Goal: Share content: Share content

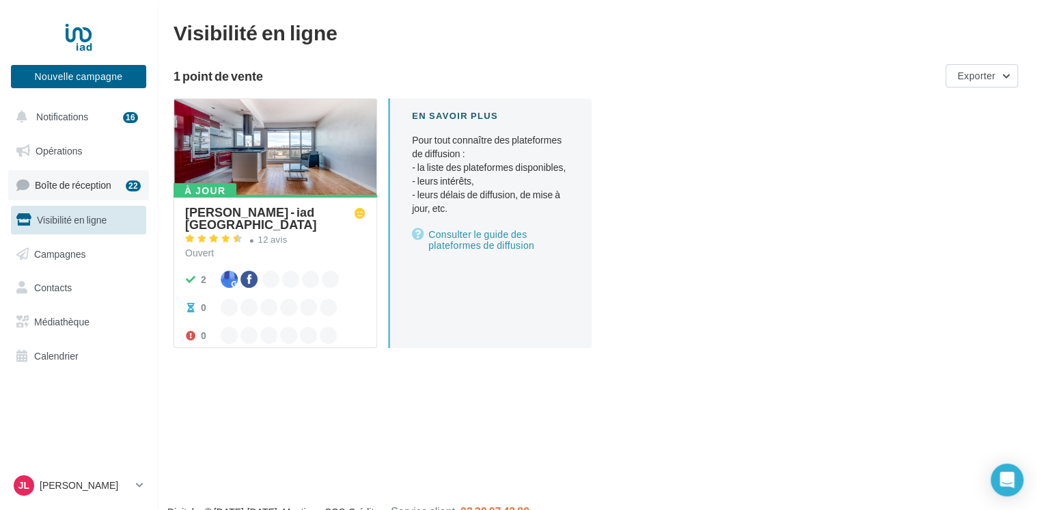
click at [65, 185] on span "Boîte de réception" at bounding box center [73, 185] width 77 height 12
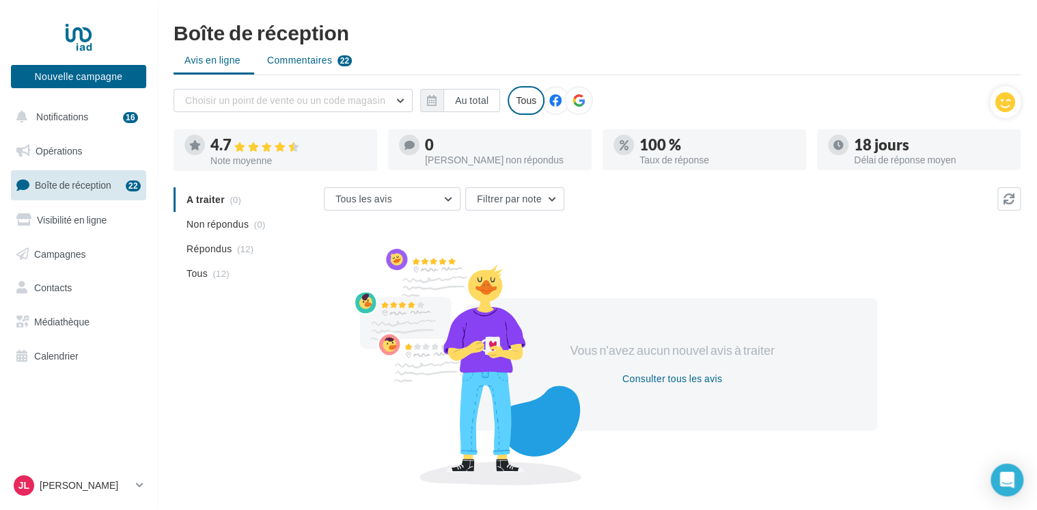
click at [308, 62] on span "Commentaires" at bounding box center [299, 60] width 65 height 14
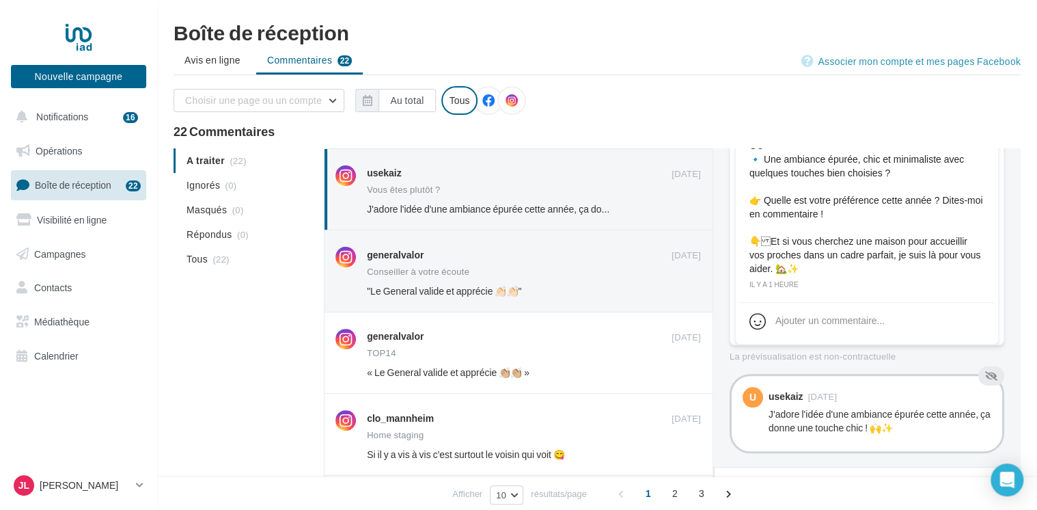
scroll to position [500, 0]
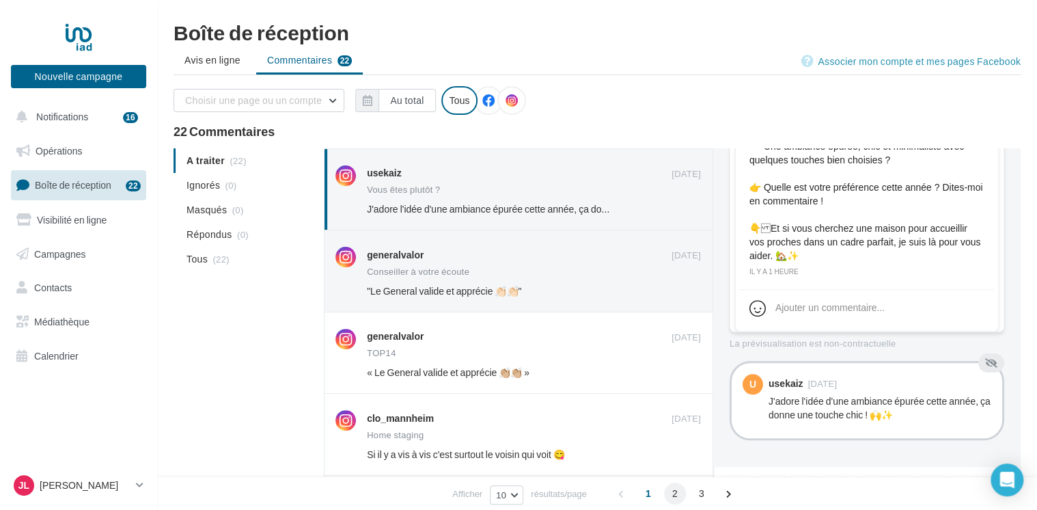
click at [675, 491] on span "2" at bounding box center [675, 493] width 22 height 22
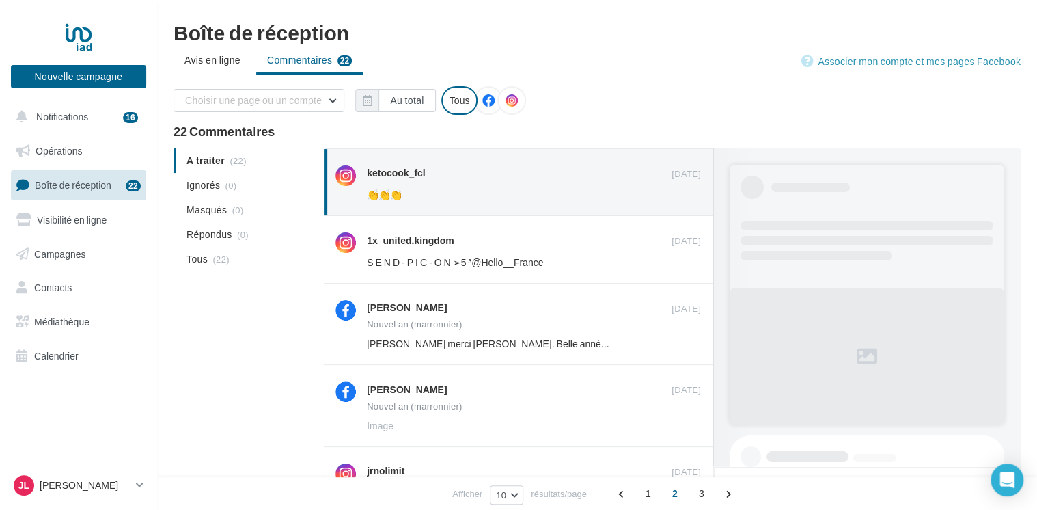
scroll to position [87, 0]
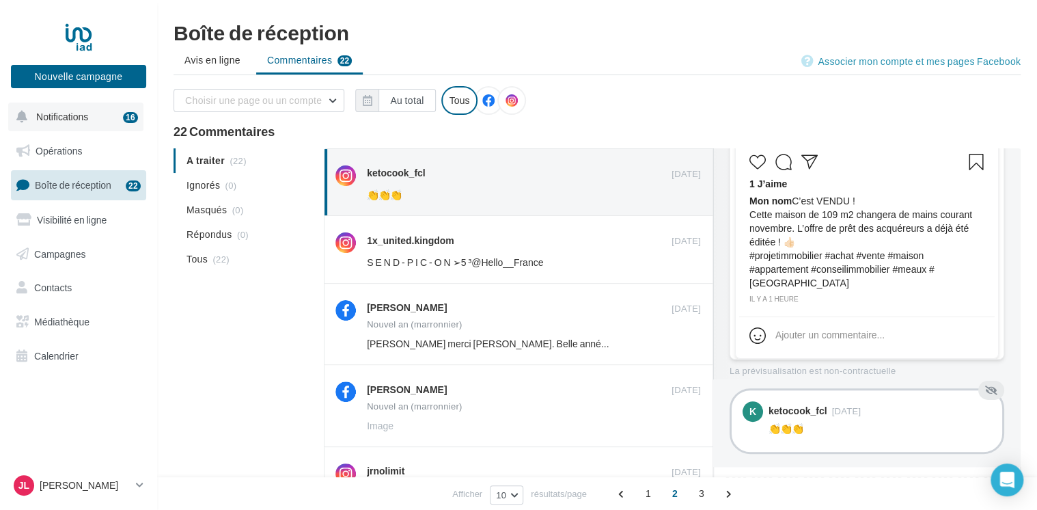
click at [74, 116] on span "Notifications" at bounding box center [62, 117] width 52 height 12
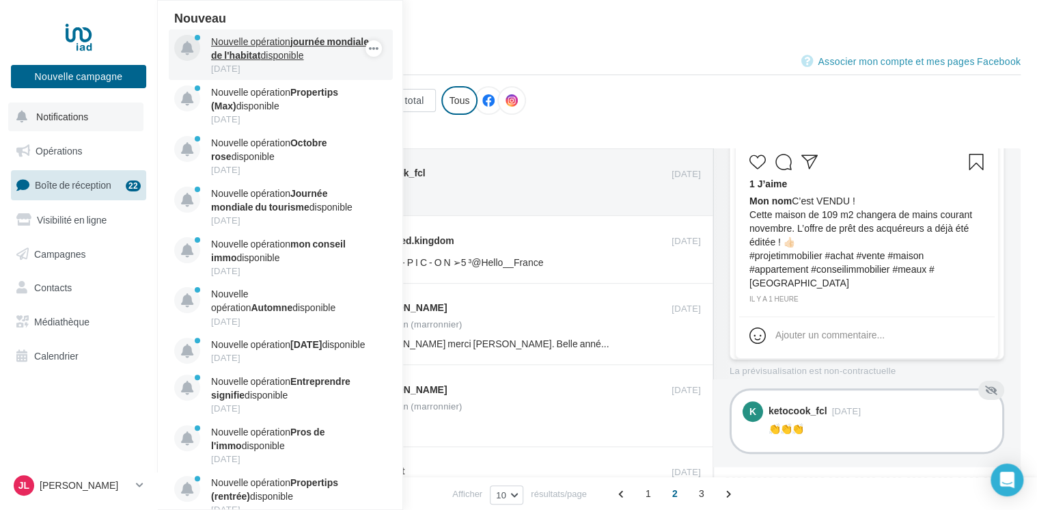
click at [301, 53] on strong "journée mondiale de l'habitat" at bounding box center [290, 48] width 158 height 25
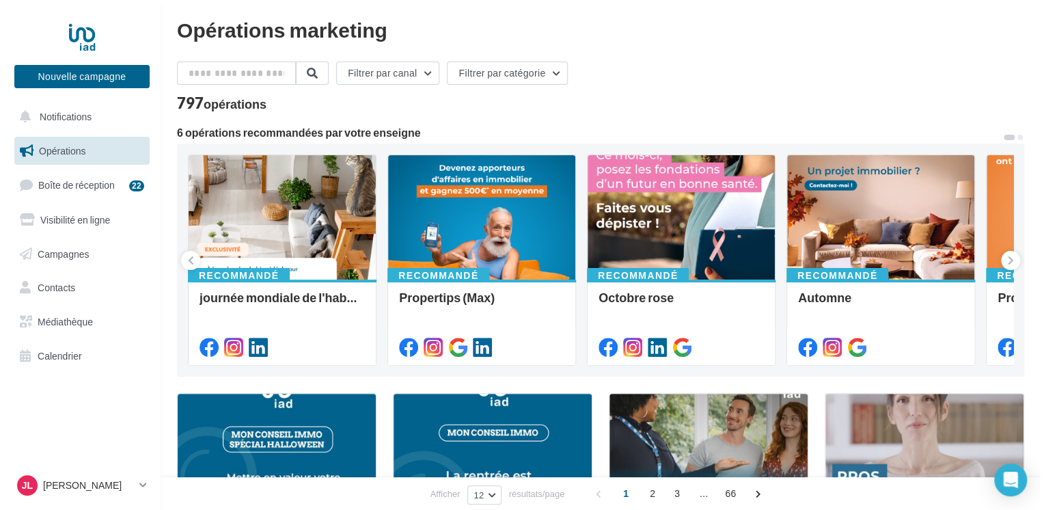
scroll to position [5, 0]
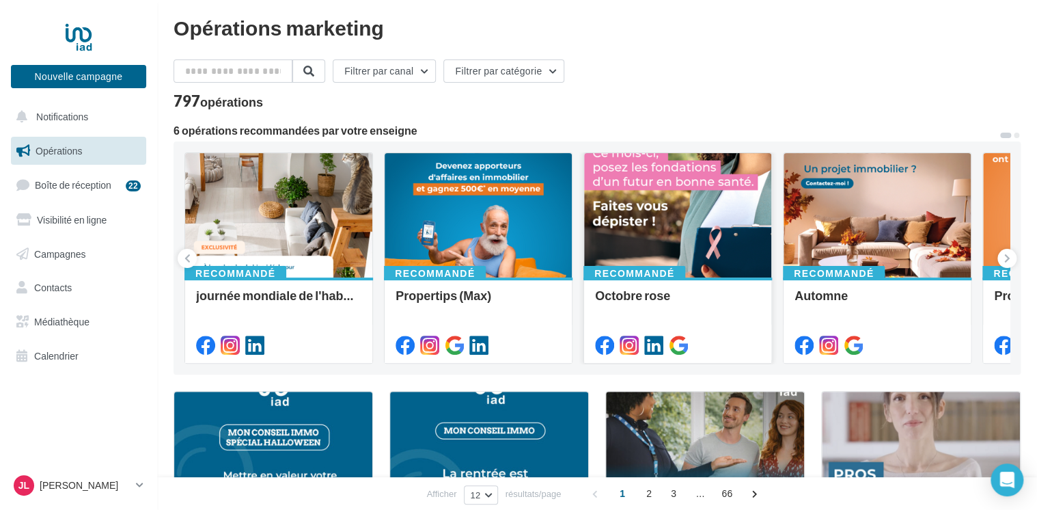
click at [654, 244] on div at bounding box center [677, 216] width 187 height 126
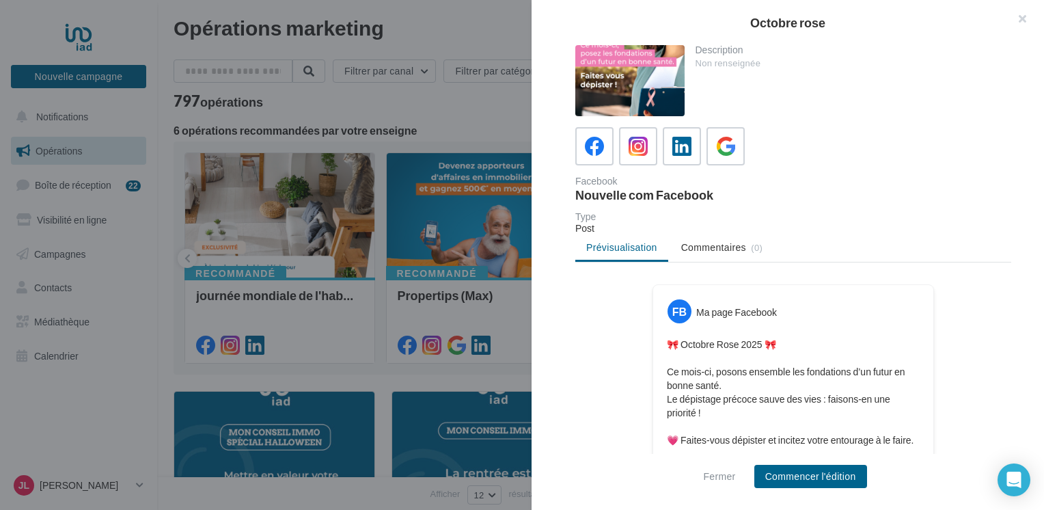
click at [612, 89] on div at bounding box center [629, 80] width 109 height 71
click at [683, 146] on icon at bounding box center [682, 147] width 20 height 20
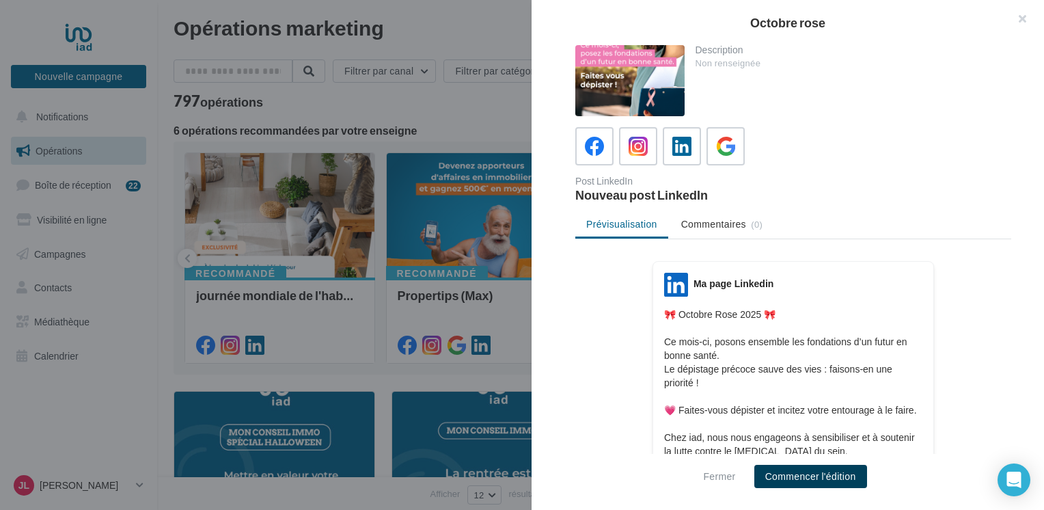
click at [815, 476] on button "Commencer l'édition" at bounding box center [810, 476] width 113 height 23
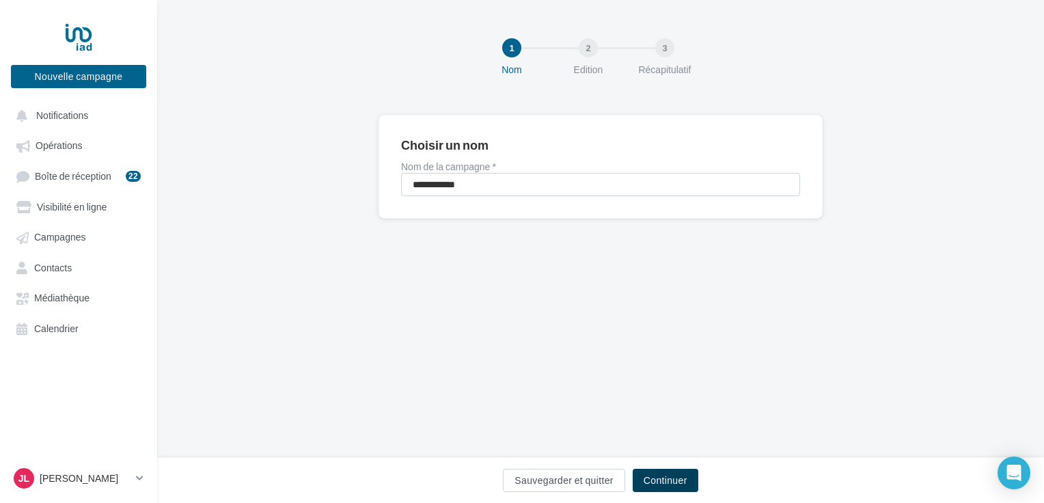
click at [680, 480] on button "Continuer" at bounding box center [666, 480] width 66 height 23
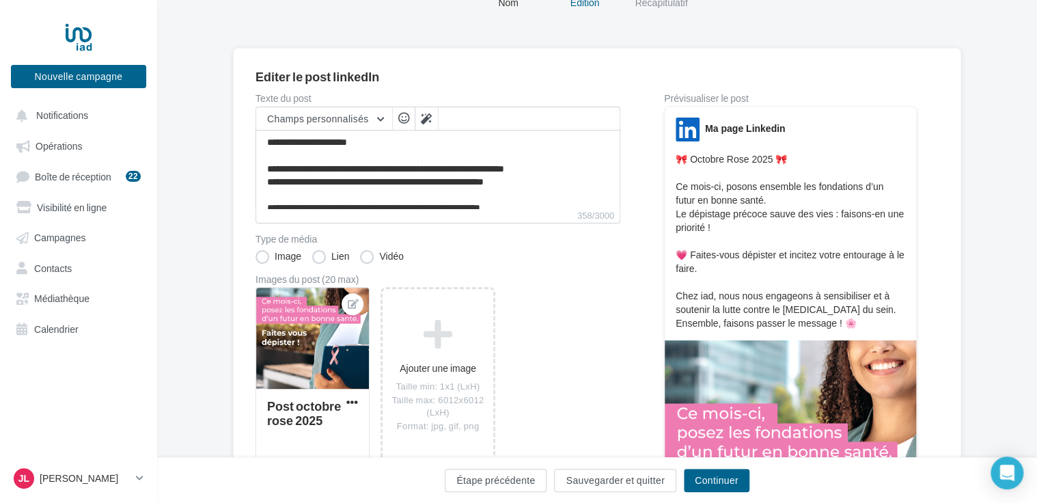
scroll to position [65, 0]
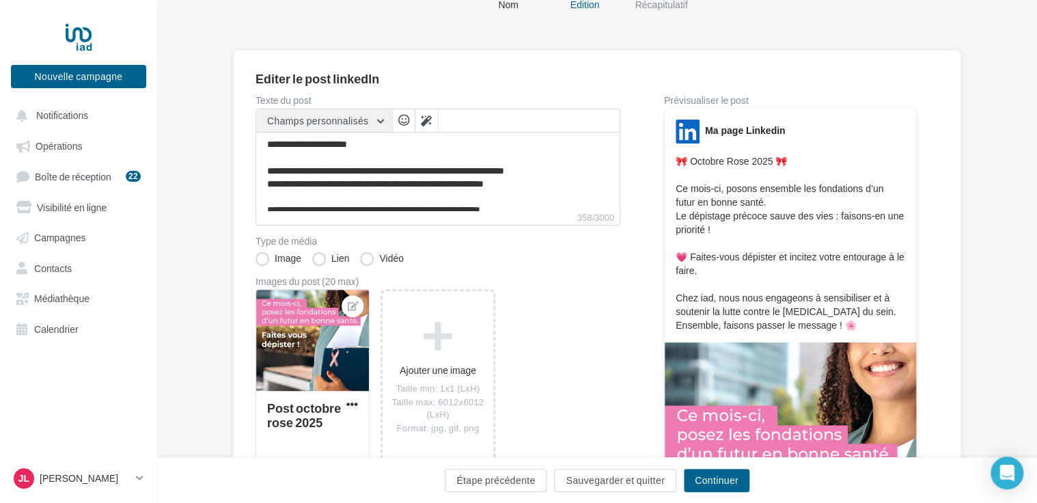
click at [382, 119] on button "Champs personnalisés" at bounding box center [324, 120] width 136 height 23
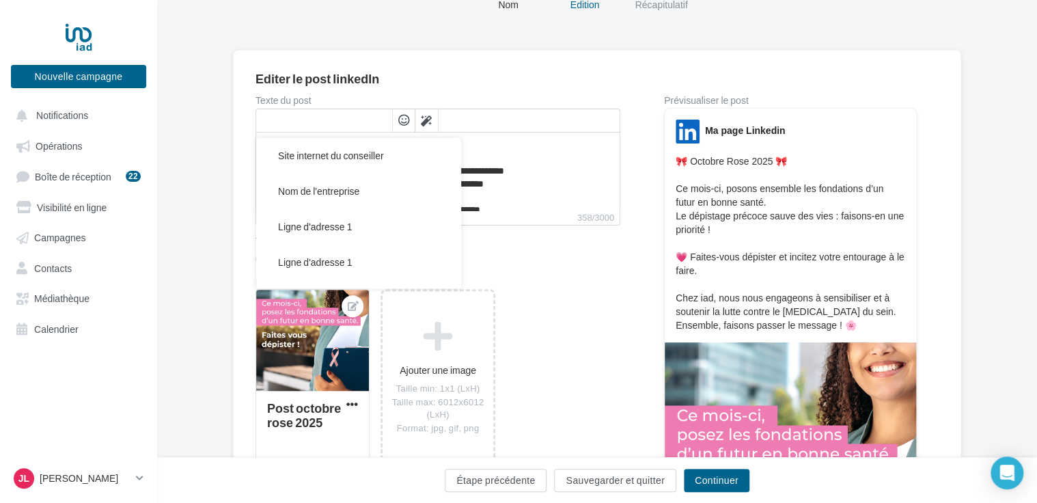
click at [342, 120] on input "text" at bounding box center [324, 120] width 136 height 23
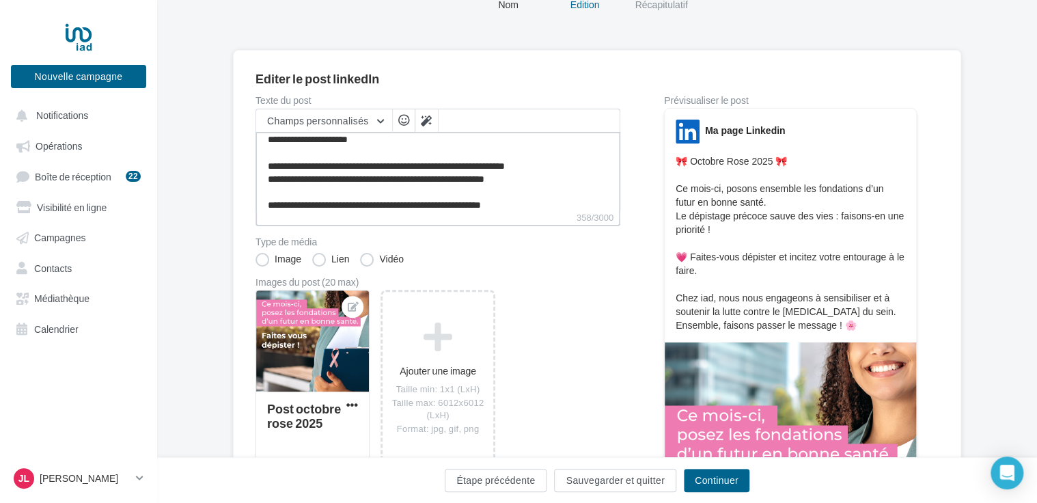
scroll to position [0, 0]
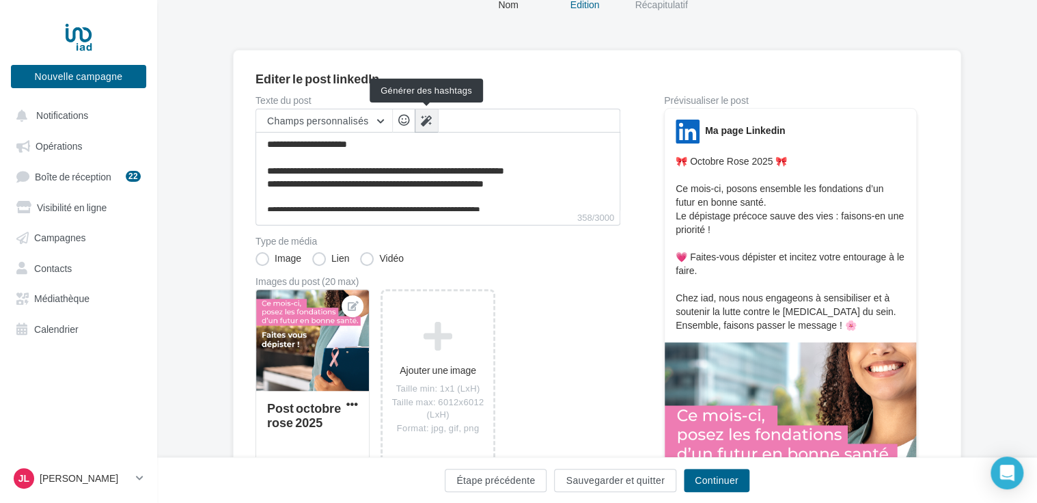
click at [429, 119] on icon at bounding box center [426, 120] width 11 height 11
type textarea "**********"
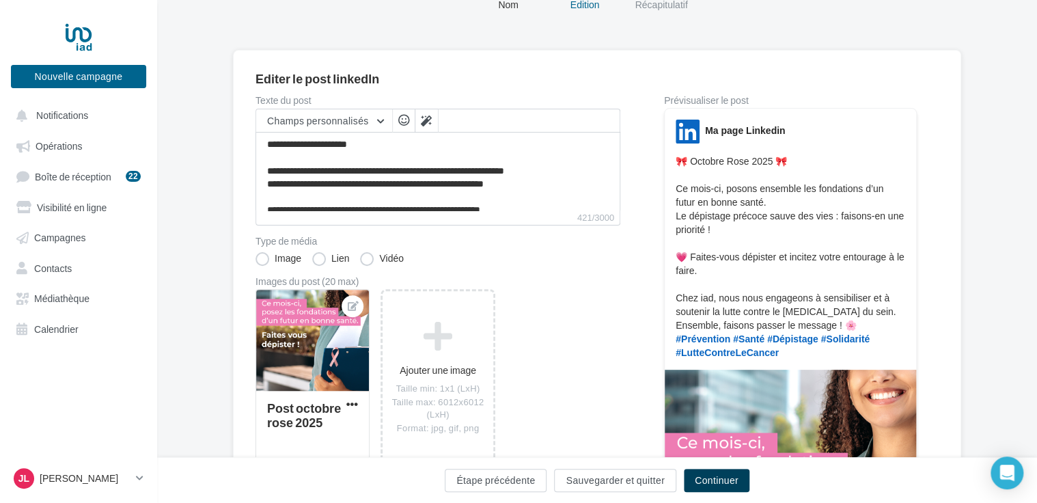
click at [720, 480] on button "Continuer" at bounding box center [717, 480] width 66 height 23
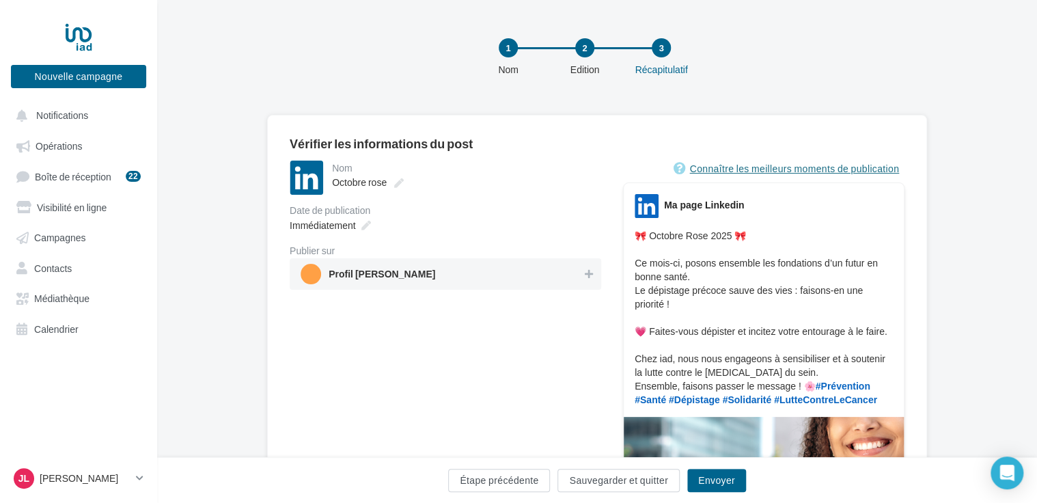
click at [860, 169] on link "Connaître les meilleurs moments de publication" at bounding box center [789, 169] width 232 height 16
click at [727, 484] on button "Envoyer" at bounding box center [717, 480] width 59 height 23
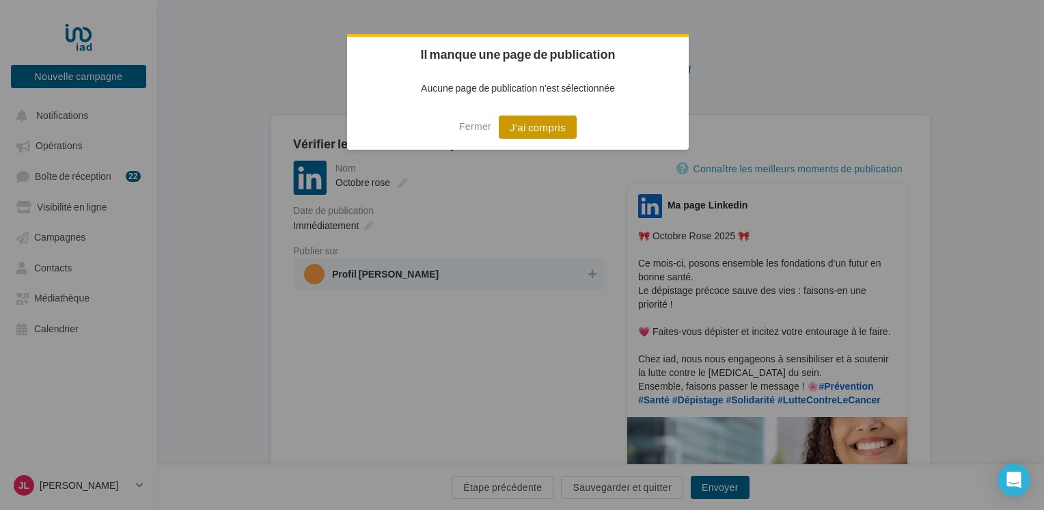
click at [525, 130] on button "J'ai compris" at bounding box center [538, 126] width 78 height 23
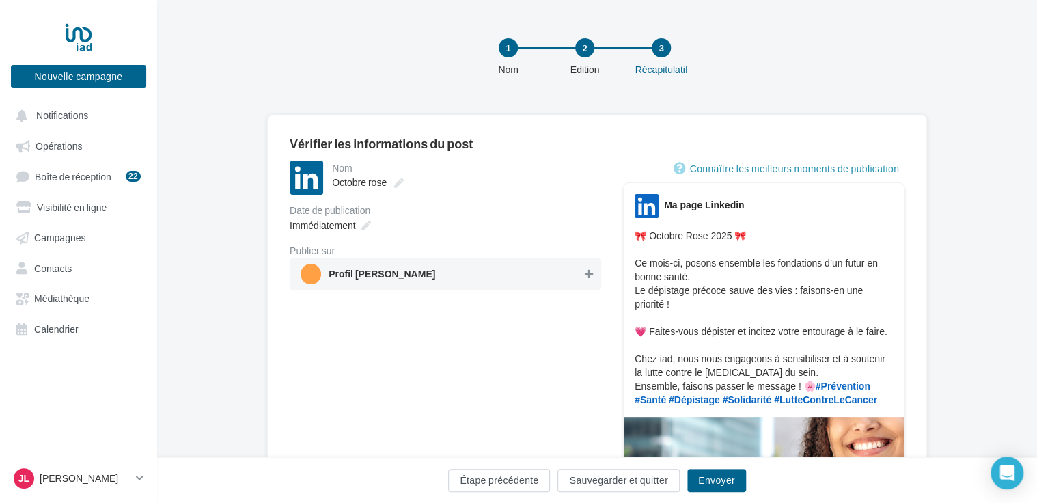
click at [590, 275] on icon at bounding box center [589, 274] width 8 height 10
click at [388, 275] on span "Profil [PERSON_NAME]" at bounding box center [382, 276] width 107 height 15
click at [588, 273] on icon at bounding box center [589, 274] width 8 height 10
click at [724, 480] on button "Envoyer" at bounding box center [717, 480] width 59 height 23
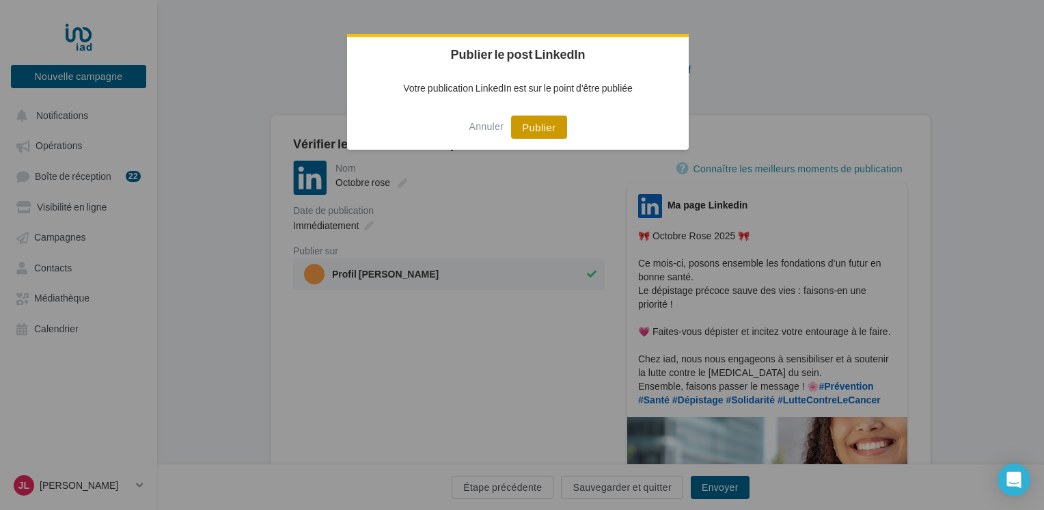
click at [543, 124] on button "Publier" at bounding box center [538, 126] width 55 height 23
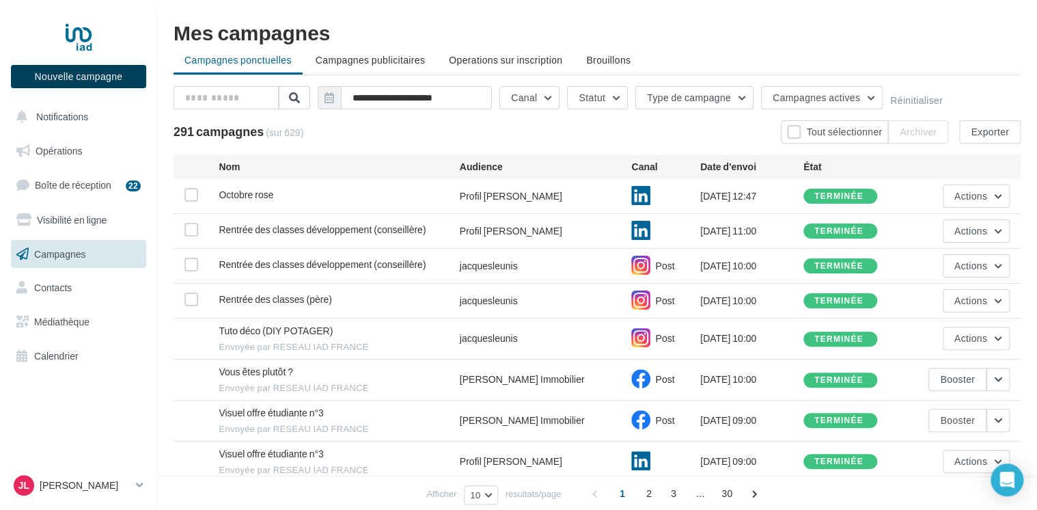
click at [72, 81] on button "Nouvelle campagne" at bounding box center [78, 76] width 135 height 23
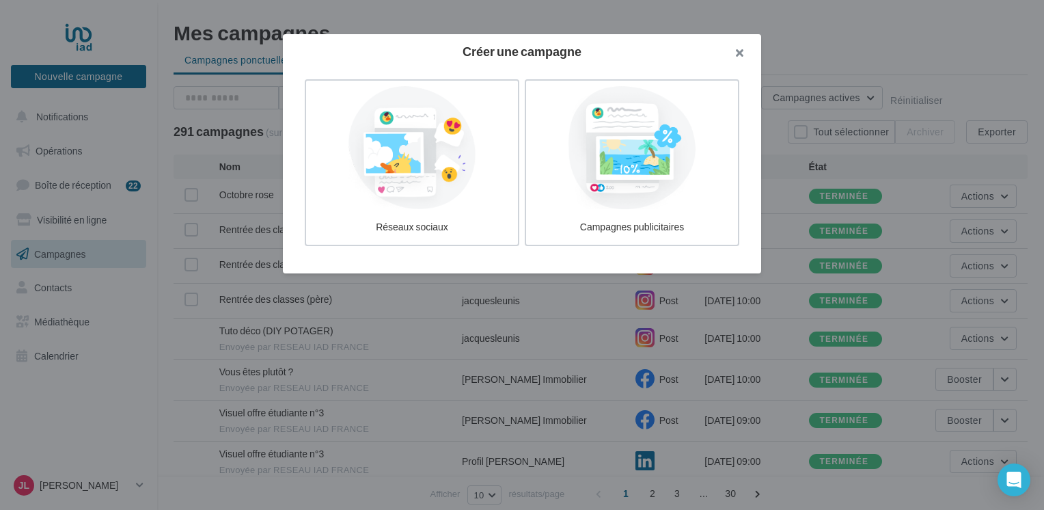
click at [741, 51] on button "button" at bounding box center [734, 54] width 55 height 41
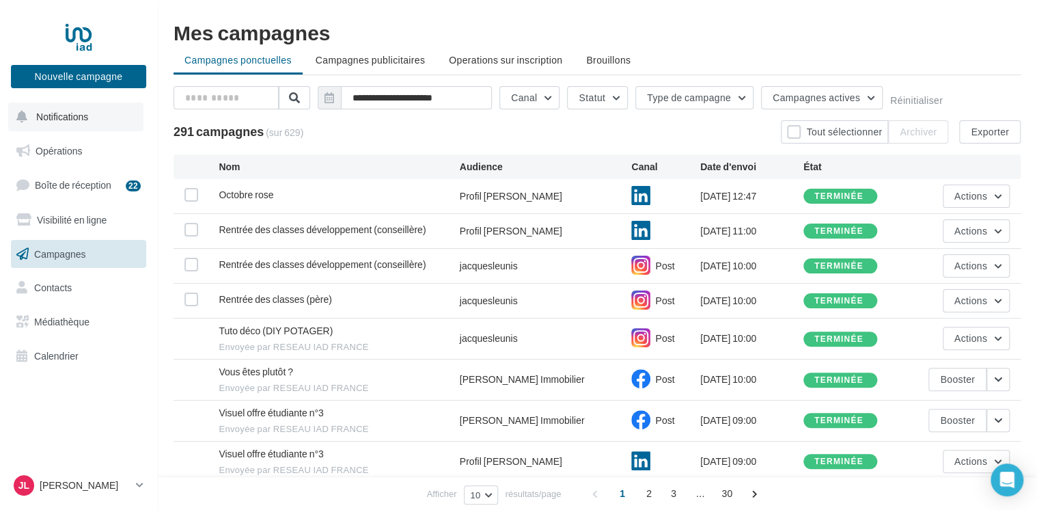
click at [73, 120] on span "Notifications" at bounding box center [62, 117] width 52 height 12
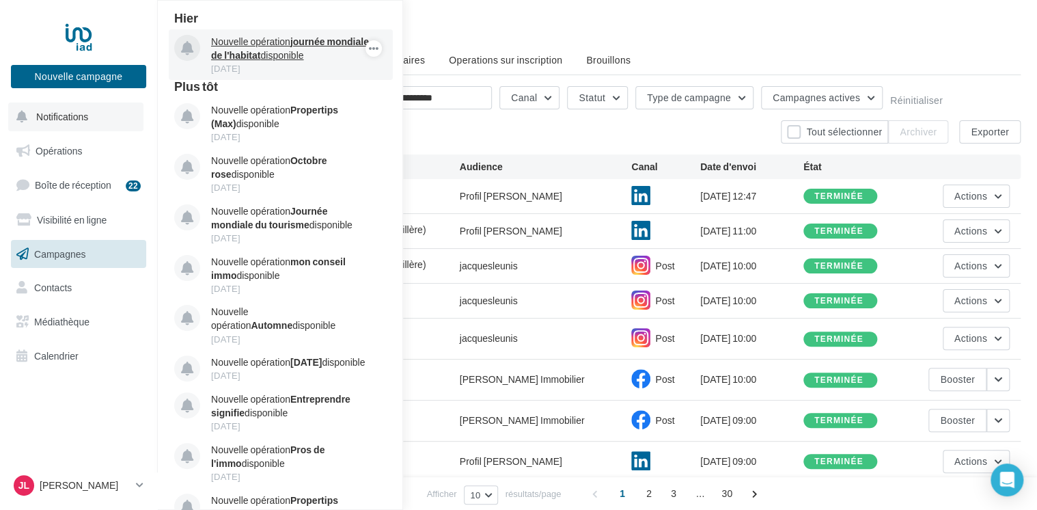
click at [260, 64] on div "03 oct." at bounding box center [290, 68] width 159 height 12
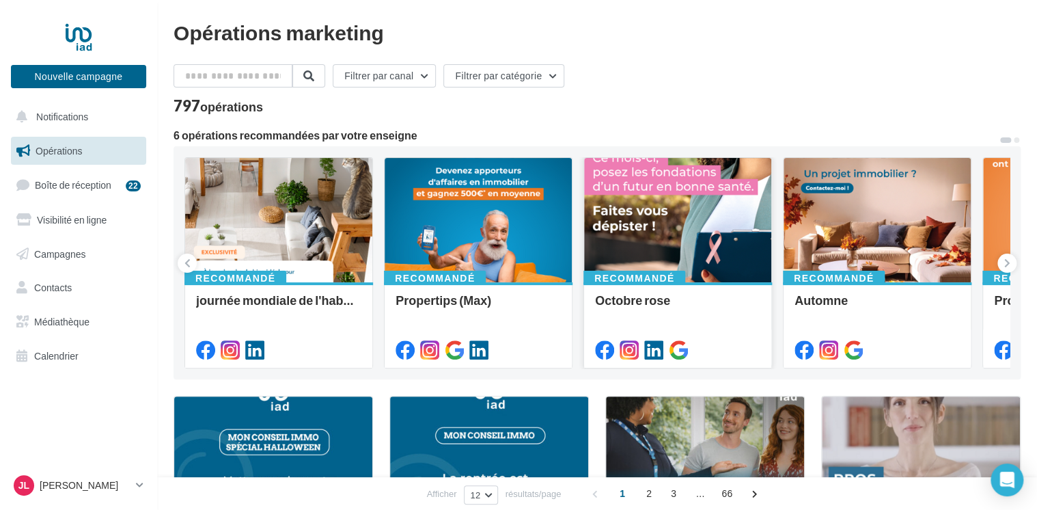
click at [673, 214] on div at bounding box center [677, 221] width 187 height 126
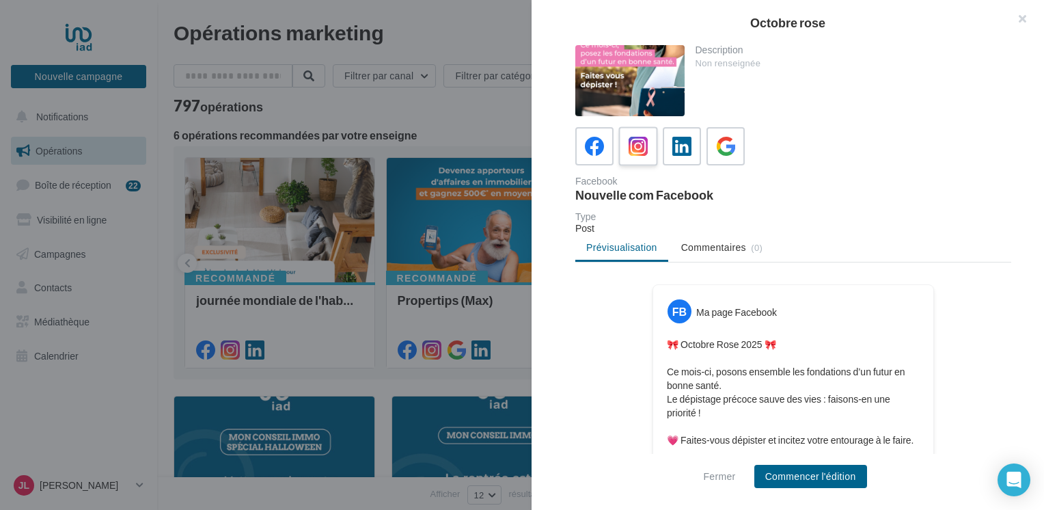
click at [636, 150] on icon at bounding box center [639, 147] width 20 height 20
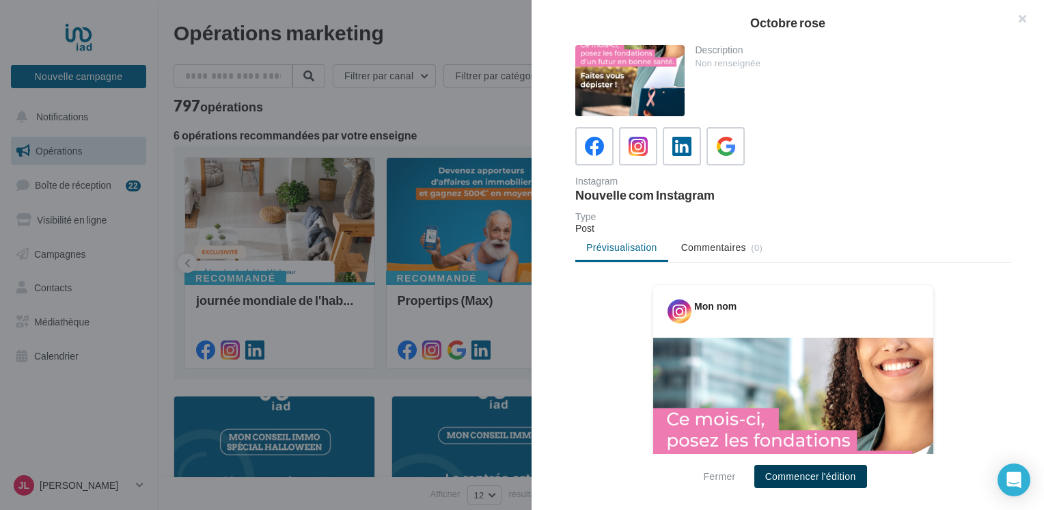
click at [839, 479] on button "Commencer l'édition" at bounding box center [810, 476] width 113 height 23
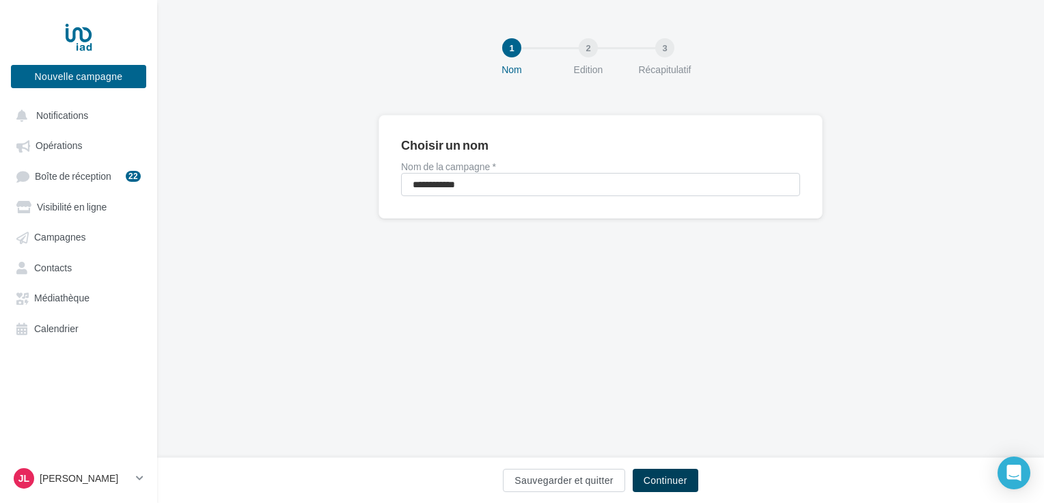
click at [664, 480] on button "Continuer" at bounding box center [666, 480] width 66 height 23
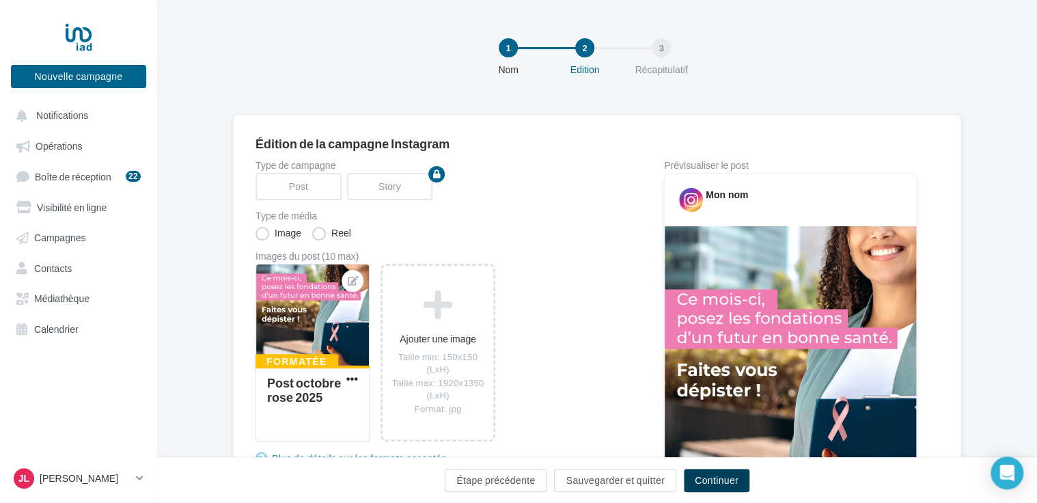
click at [706, 479] on button "Continuer" at bounding box center [717, 480] width 66 height 23
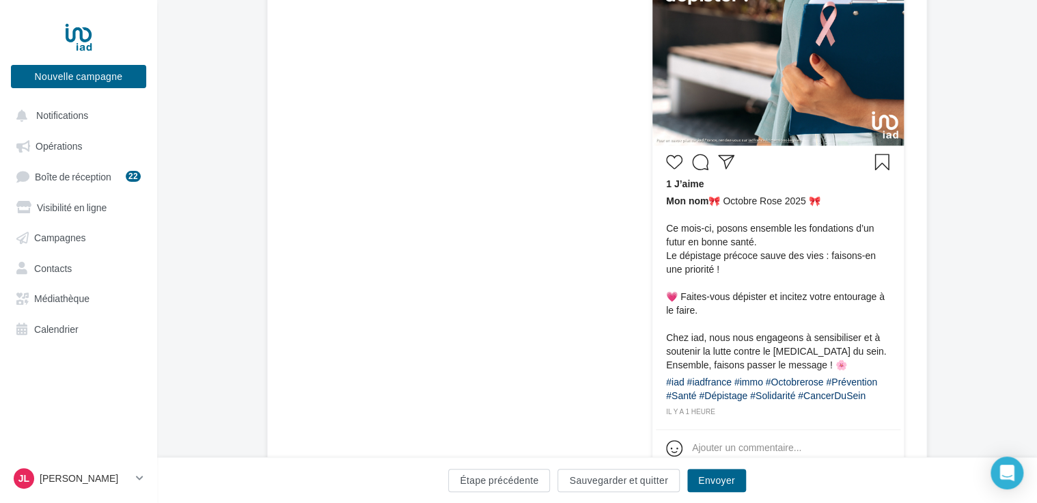
scroll to position [386, 0]
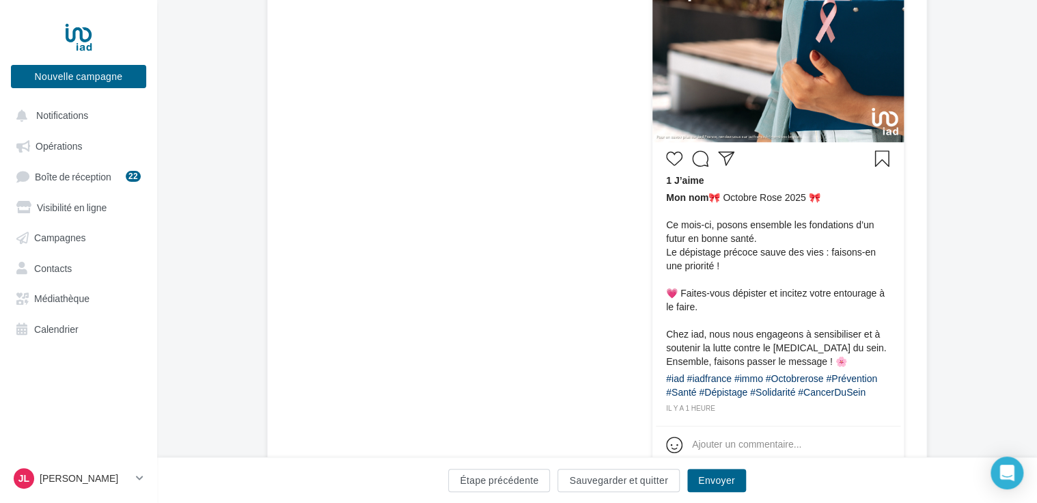
click at [870, 394] on div "#iad #iadfrance #immo #Octobrerose #Prévention #Santé #Dépistage #Solidarité #C…" at bounding box center [778, 387] width 224 height 31
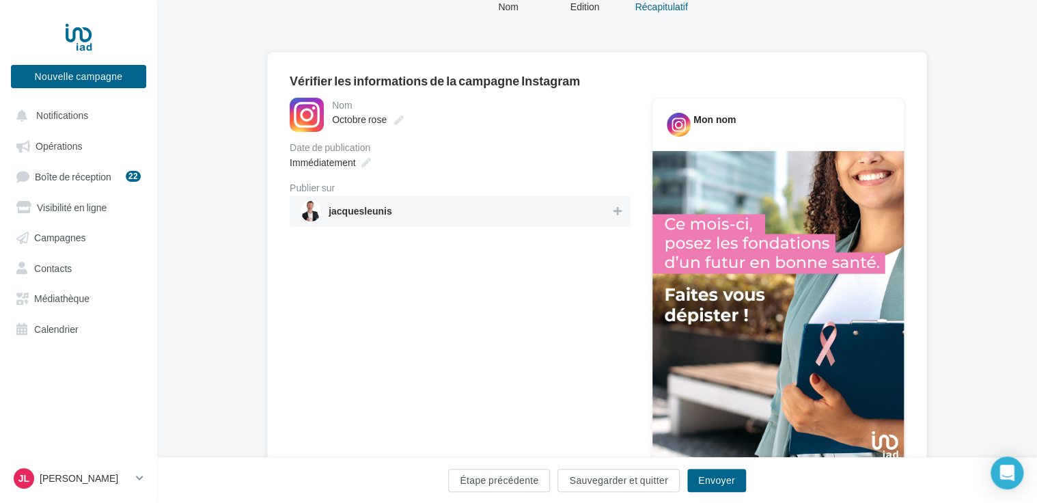
scroll to position [0, 0]
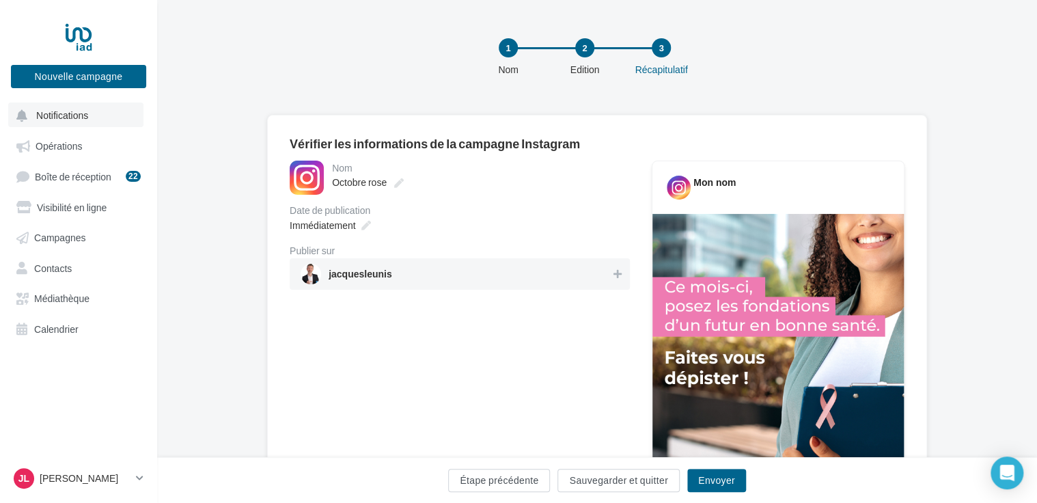
click at [74, 116] on span "Notifications" at bounding box center [62, 115] width 52 height 12
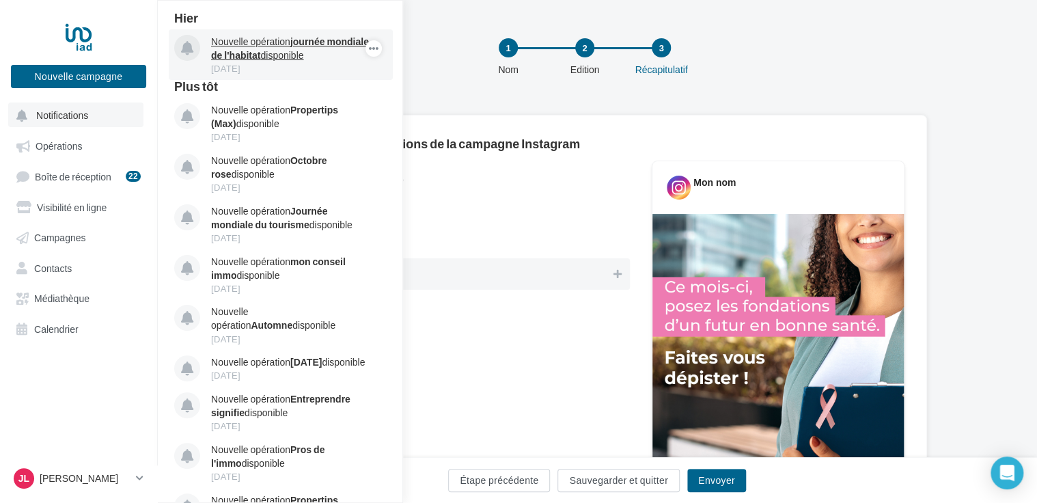
click at [280, 53] on strong "journée mondiale de l'habitat" at bounding box center [290, 48] width 158 height 25
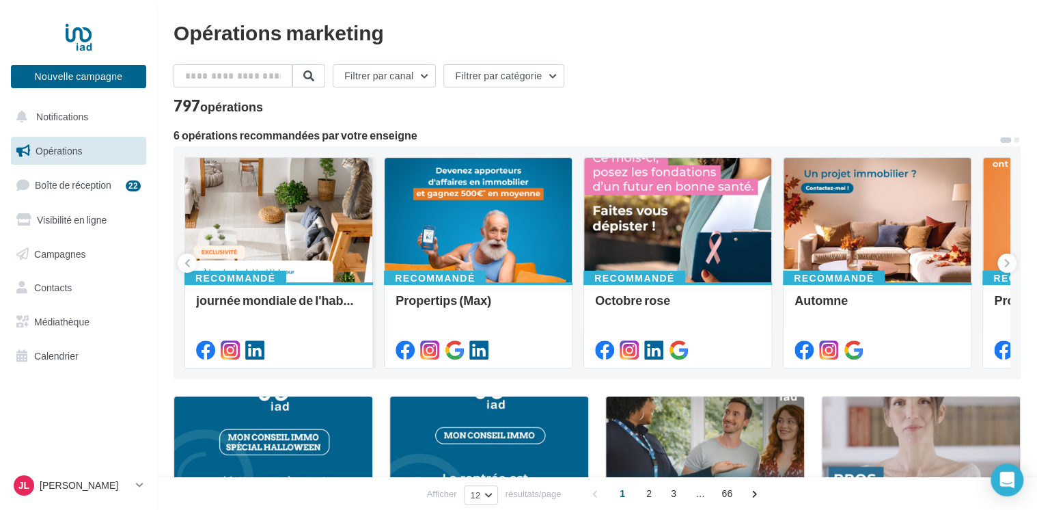
click at [255, 242] on div at bounding box center [278, 221] width 187 height 126
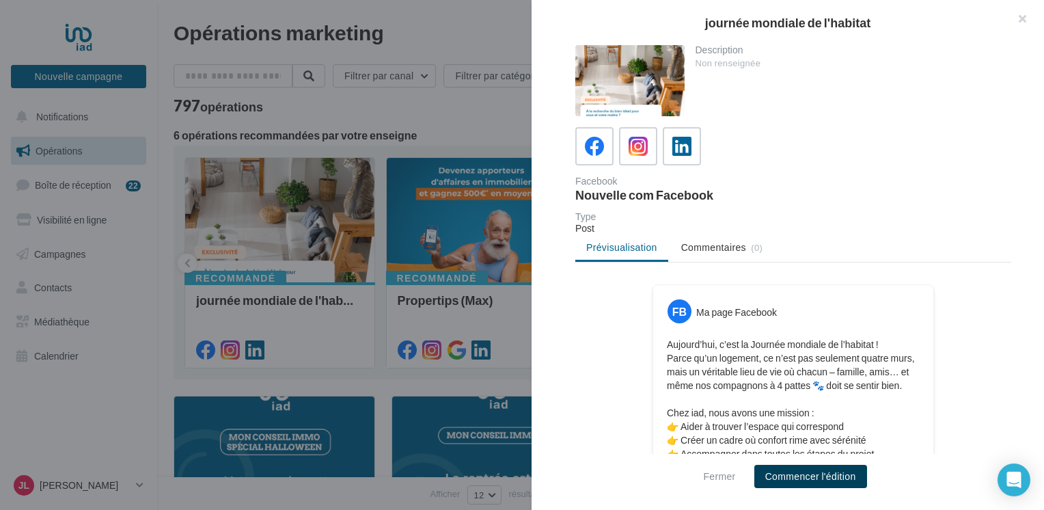
click at [803, 476] on button "Commencer l'édition" at bounding box center [810, 476] width 113 height 23
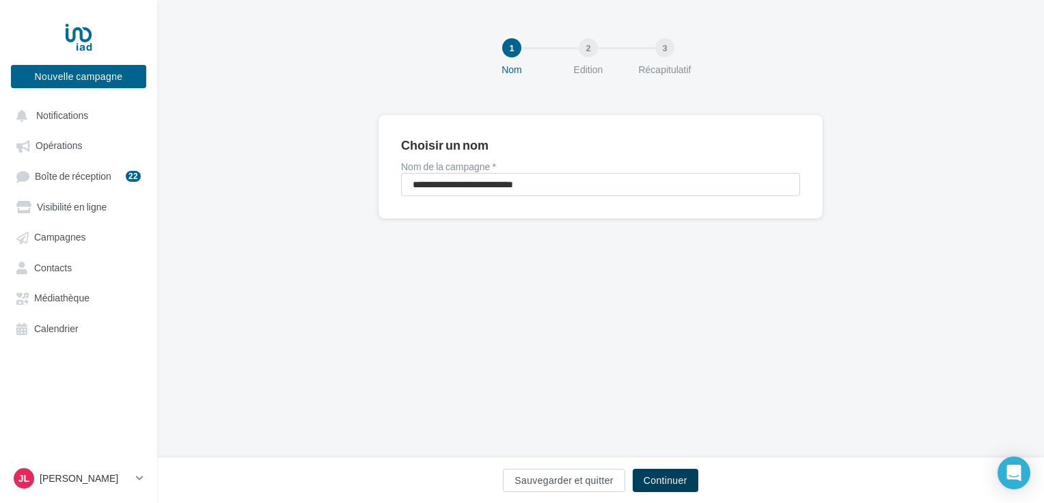
click at [669, 483] on button "Continuer" at bounding box center [666, 480] width 66 height 23
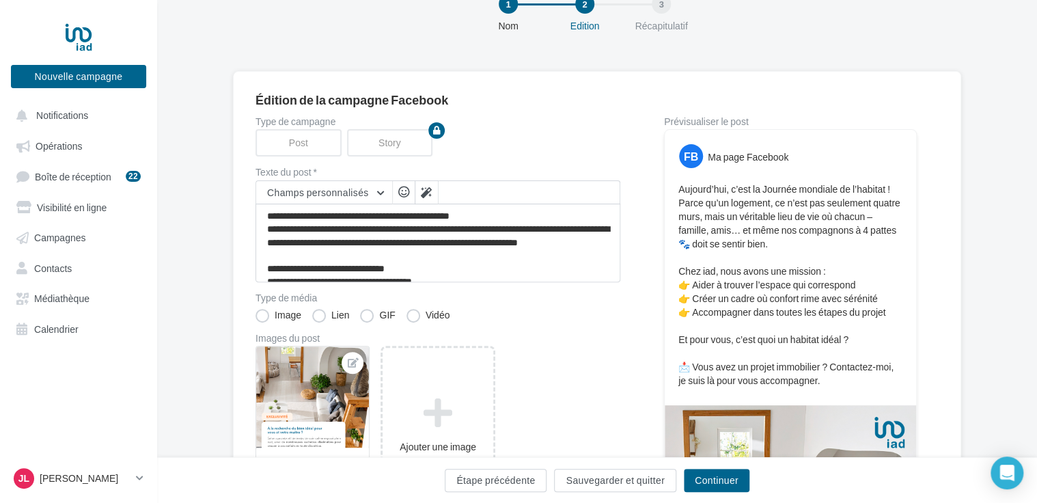
scroll to position [40, 0]
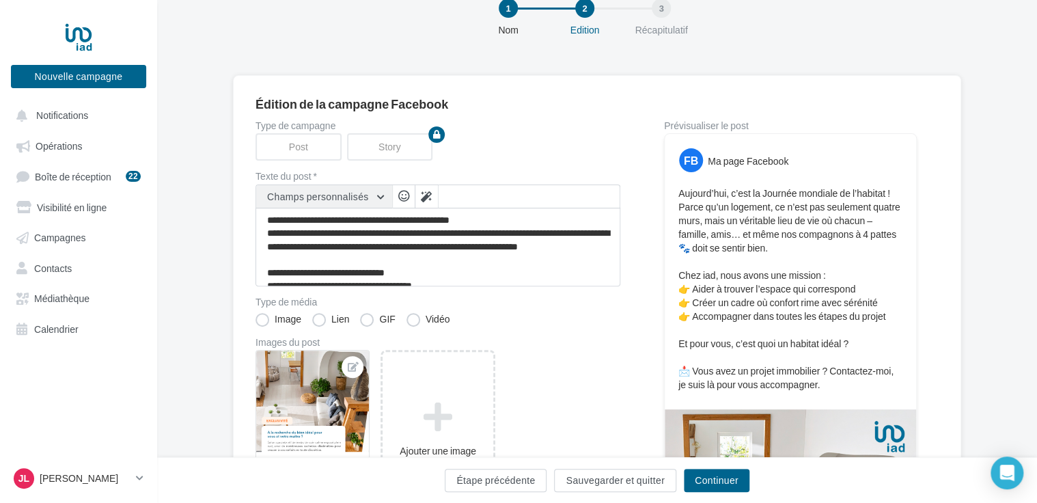
click at [381, 195] on button "Champs personnalisés" at bounding box center [324, 196] width 136 height 23
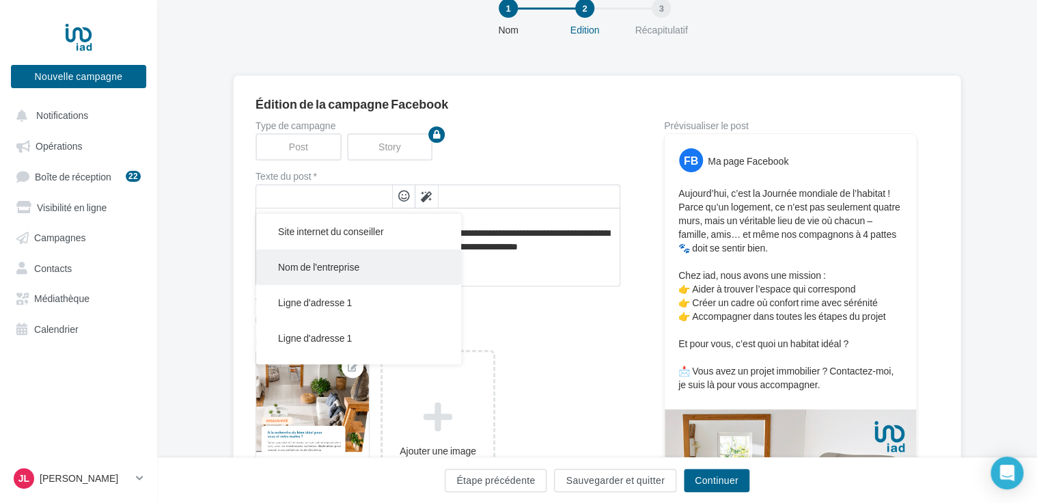
click at [301, 264] on span "Nom de l'entreprise" at bounding box center [318, 267] width 81 height 12
type textarea "**********"
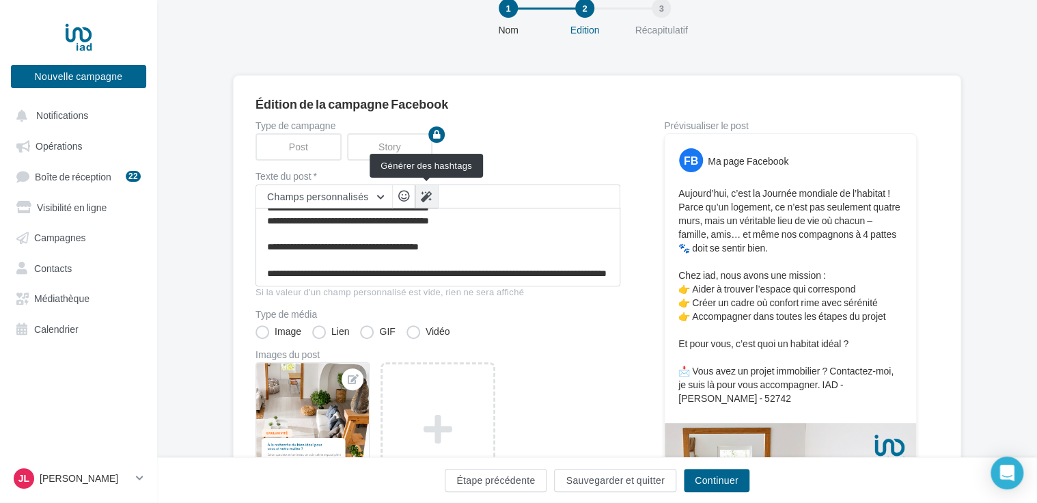
scroll to position [118, 0]
click at [429, 195] on icon at bounding box center [426, 196] width 11 height 11
type textarea "**********"
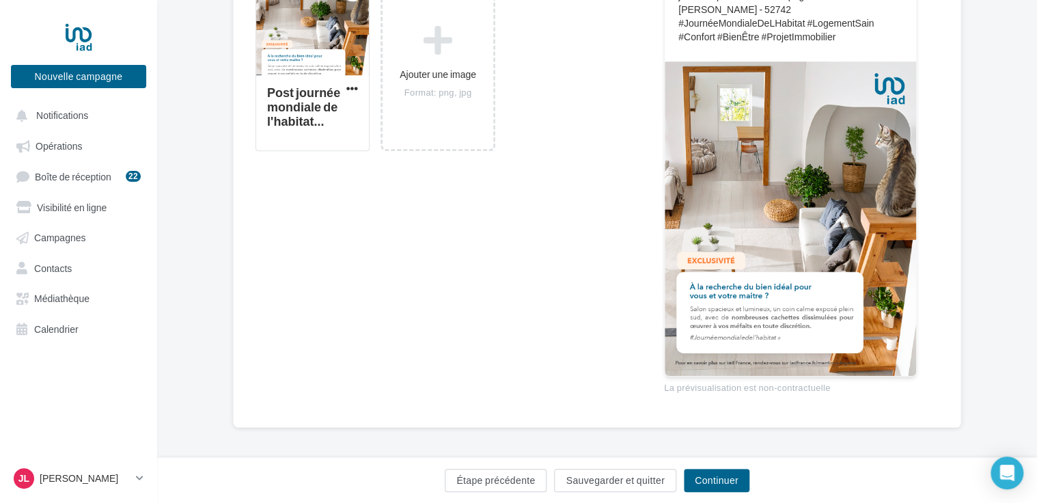
scroll to position [429, 0]
click at [722, 482] on button "Continuer" at bounding box center [717, 480] width 66 height 23
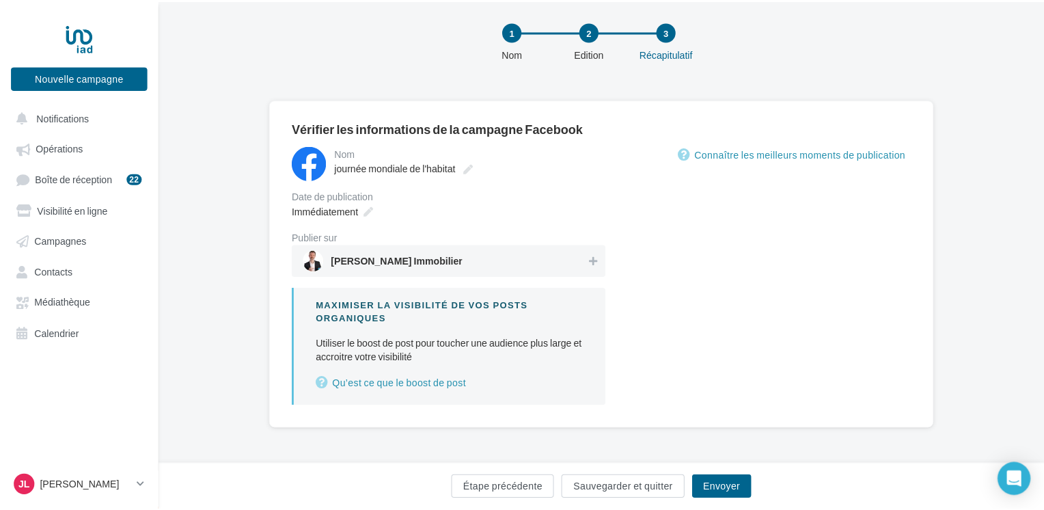
scroll to position [16, 0]
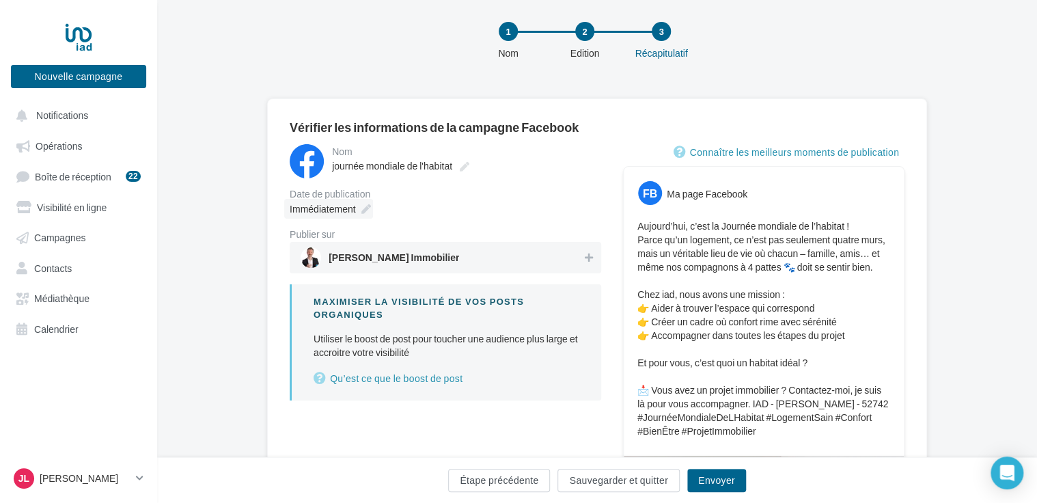
click at [353, 210] on span "Immédiatement" at bounding box center [323, 209] width 66 height 12
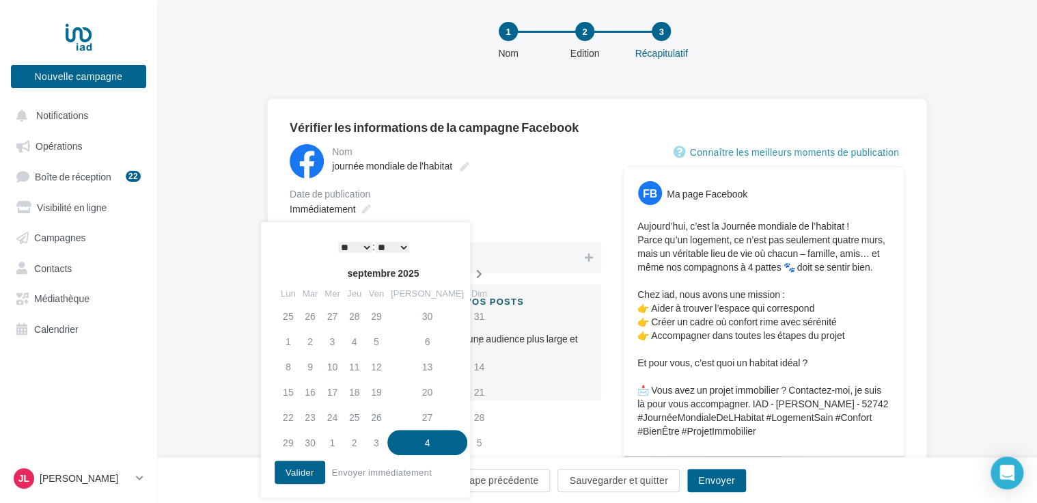
click at [471, 273] on icon at bounding box center [479, 274] width 17 height 10
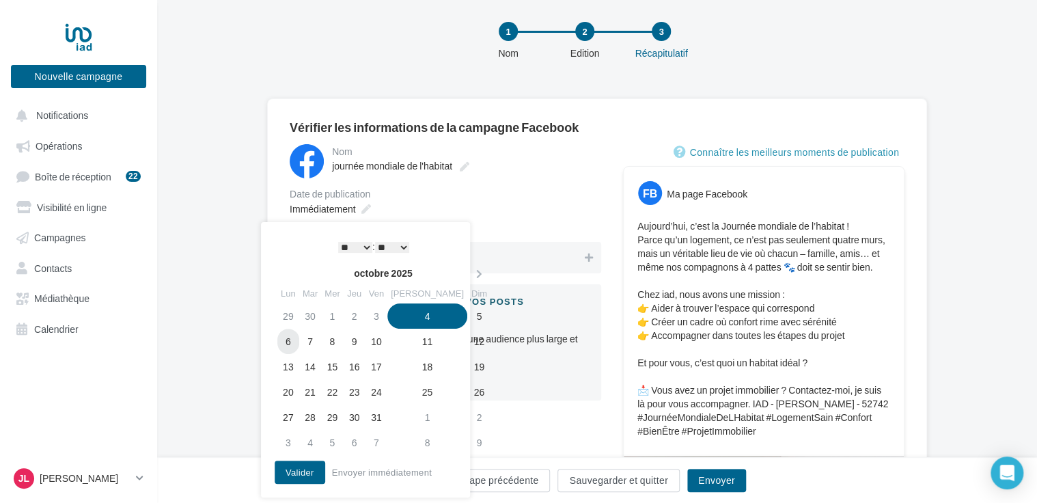
click at [287, 342] on td "6" at bounding box center [288, 341] width 22 height 25
click at [298, 475] on button "Valider" at bounding box center [300, 472] width 51 height 23
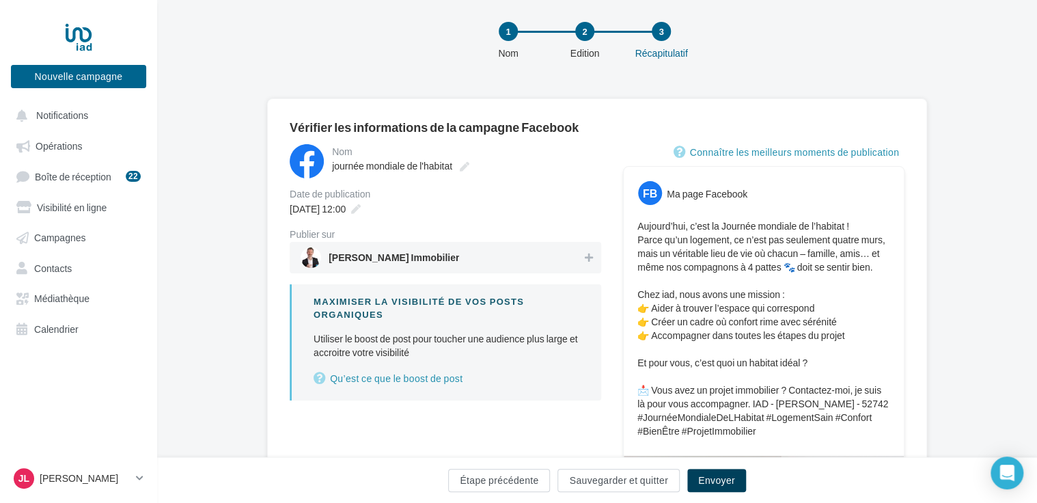
click at [713, 480] on button "Envoyer" at bounding box center [717, 480] width 59 height 23
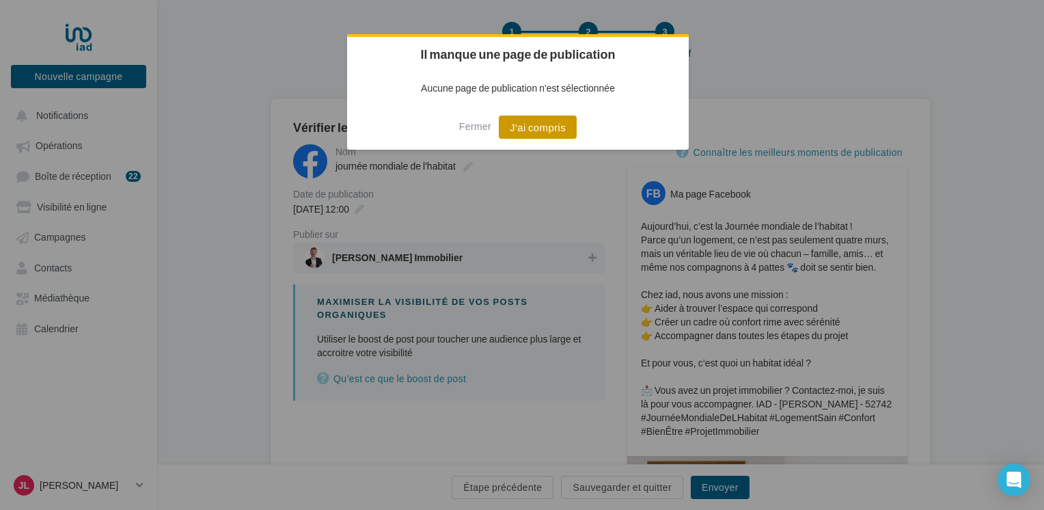
click at [552, 135] on button "J'ai compris" at bounding box center [538, 126] width 78 height 23
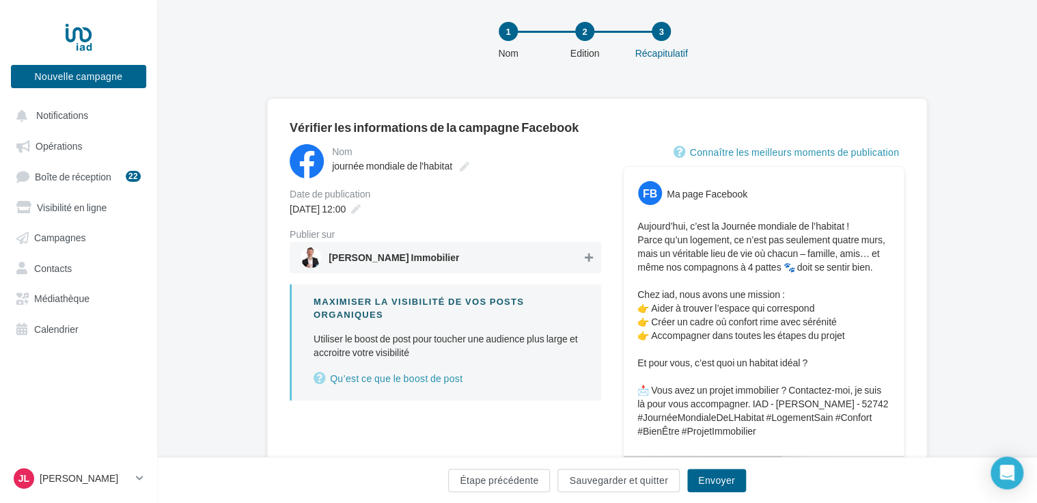
click at [586, 258] on icon at bounding box center [589, 258] width 8 height 10
click at [713, 484] on button "Envoyer" at bounding box center [717, 480] width 59 height 23
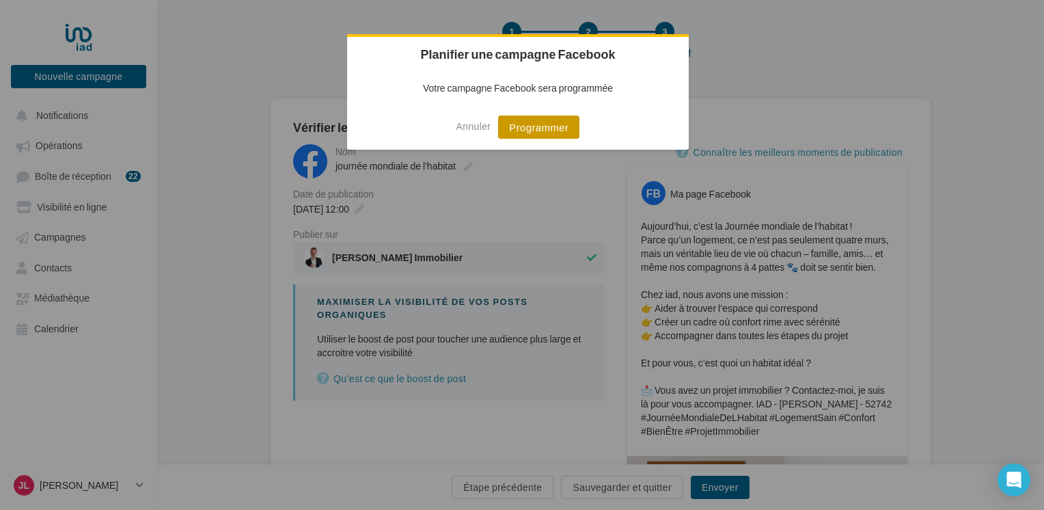
click at [528, 128] on button "Programmer" at bounding box center [538, 126] width 81 height 23
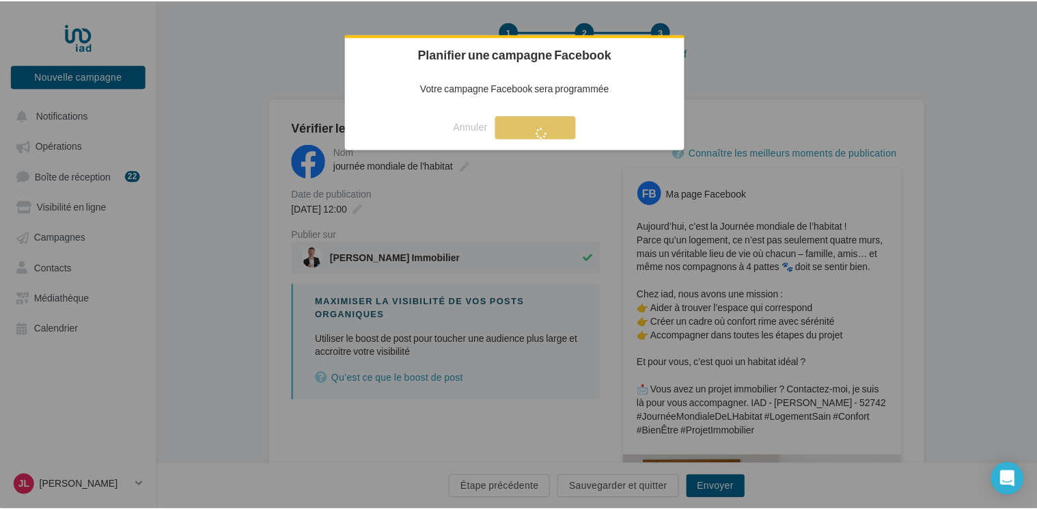
scroll to position [22, 0]
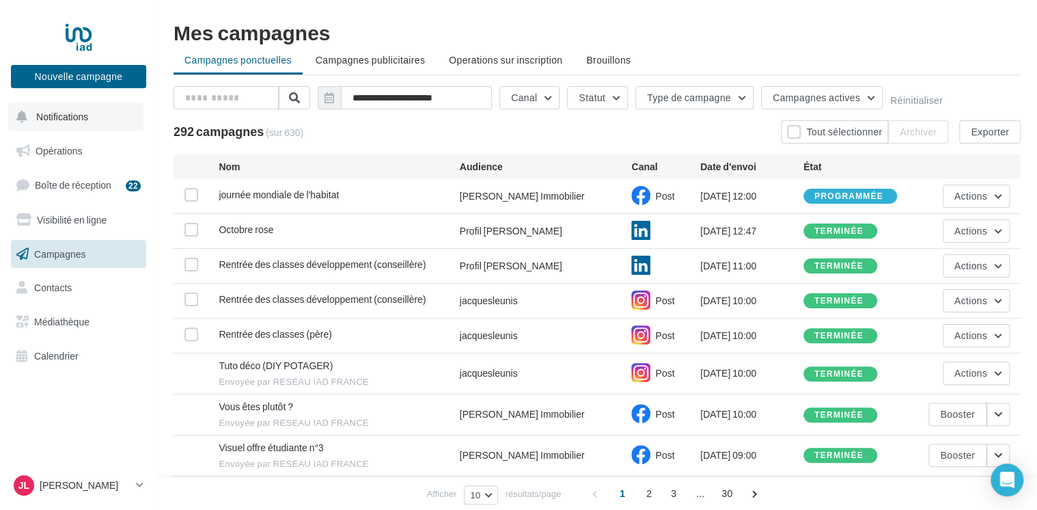
click at [68, 117] on span "Notifications" at bounding box center [62, 117] width 52 height 12
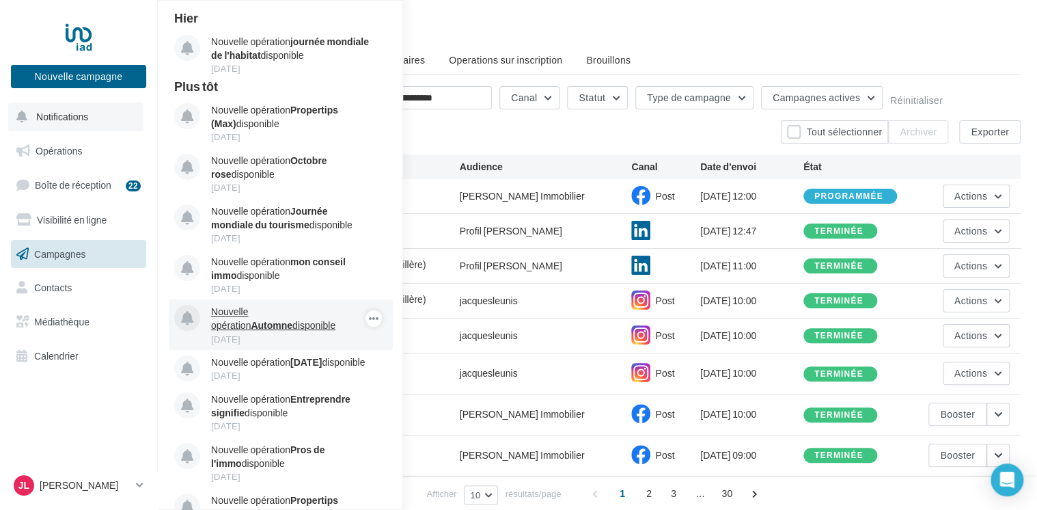
click at [257, 313] on p "Nouvelle opération Automne disponible" at bounding box center [290, 318] width 159 height 27
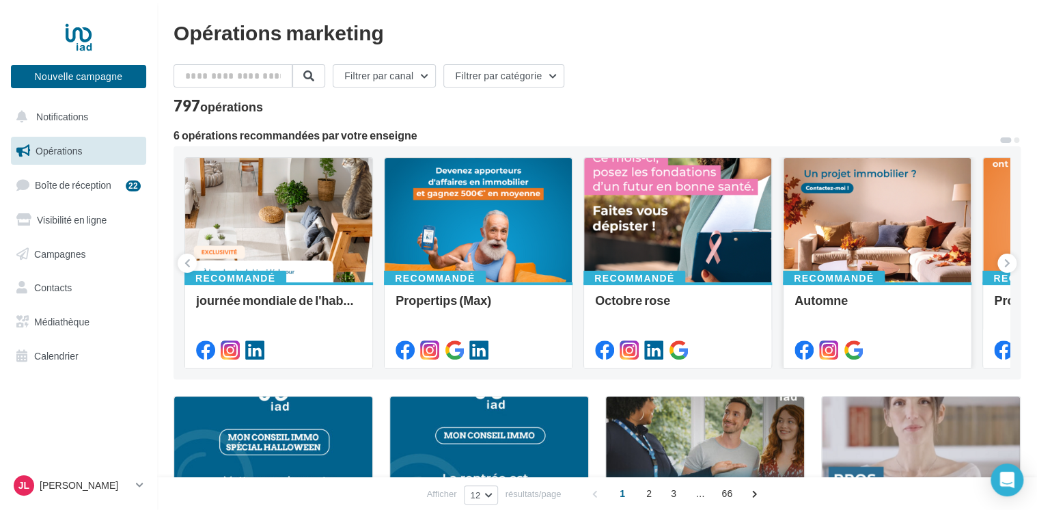
click at [858, 244] on div at bounding box center [877, 221] width 187 height 126
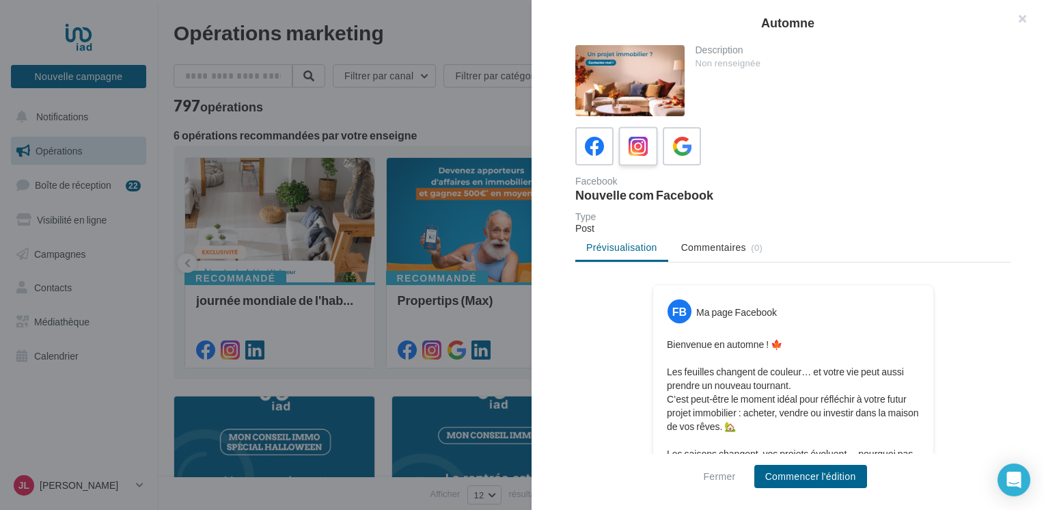
click at [638, 144] on icon at bounding box center [639, 147] width 20 height 20
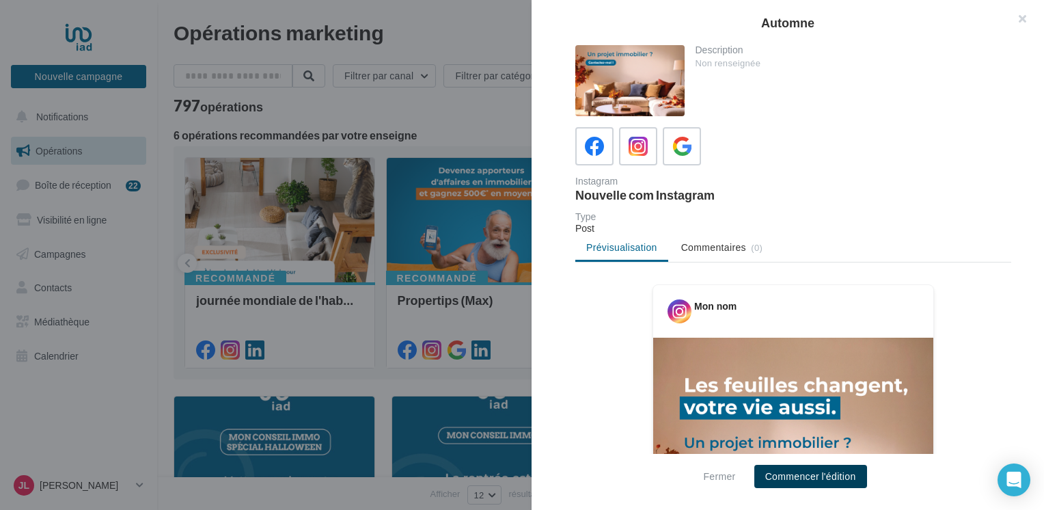
click at [796, 478] on button "Commencer l'édition" at bounding box center [810, 476] width 113 height 23
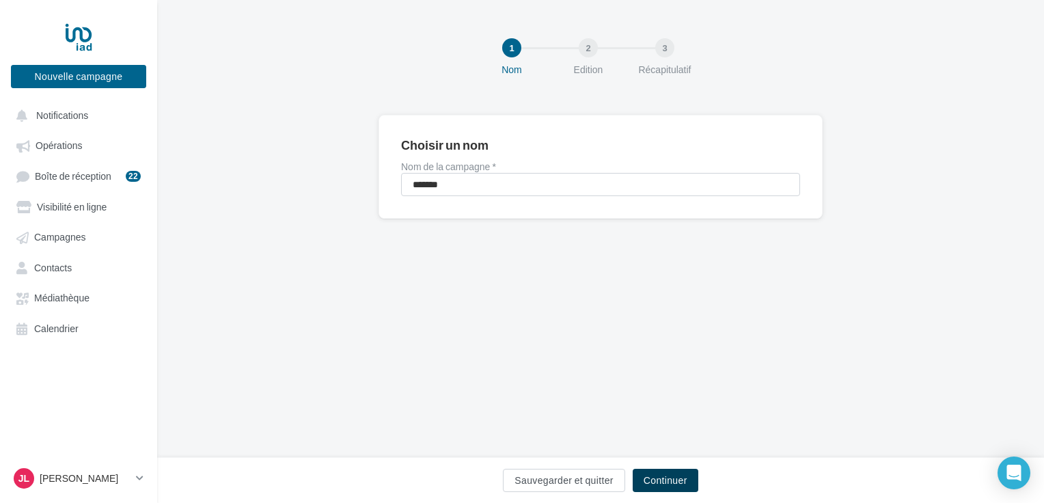
click at [667, 482] on button "Continuer" at bounding box center [666, 480] width 66 height 23
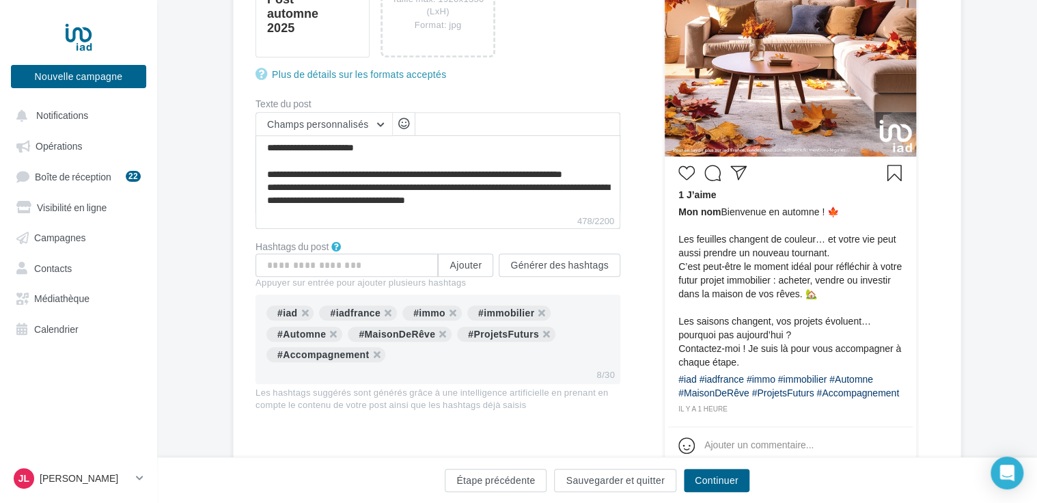
scroll to position [389, 0]
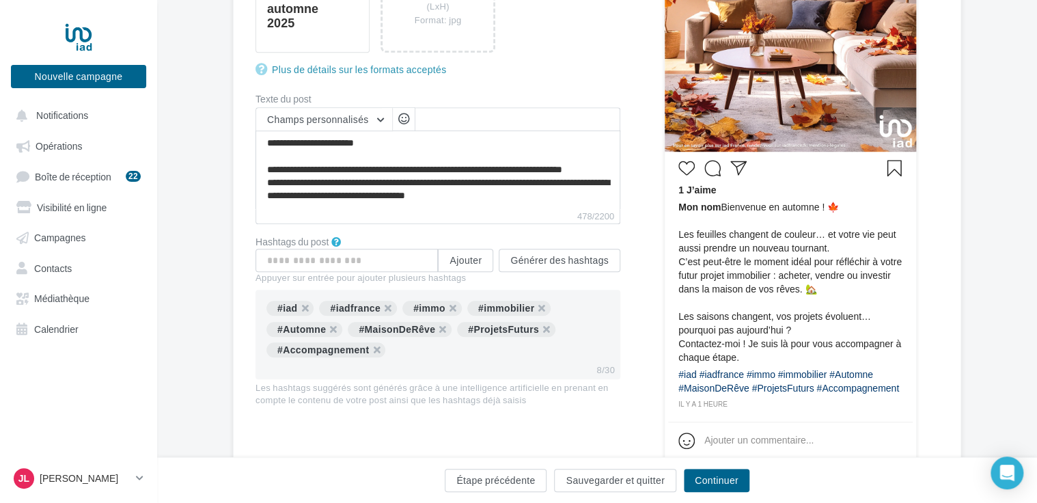
click at [432, 351] on div "#iad #iadfrance #immo #immobilier #Automne #MaisonDeRêve #ProjetsFuturs #Accomp…" at bounding box center [438, 329] width 343 height 57
click at [330, 260] on input "text" at bounding box center [347, 260] width 182 height 23
type input "**********"
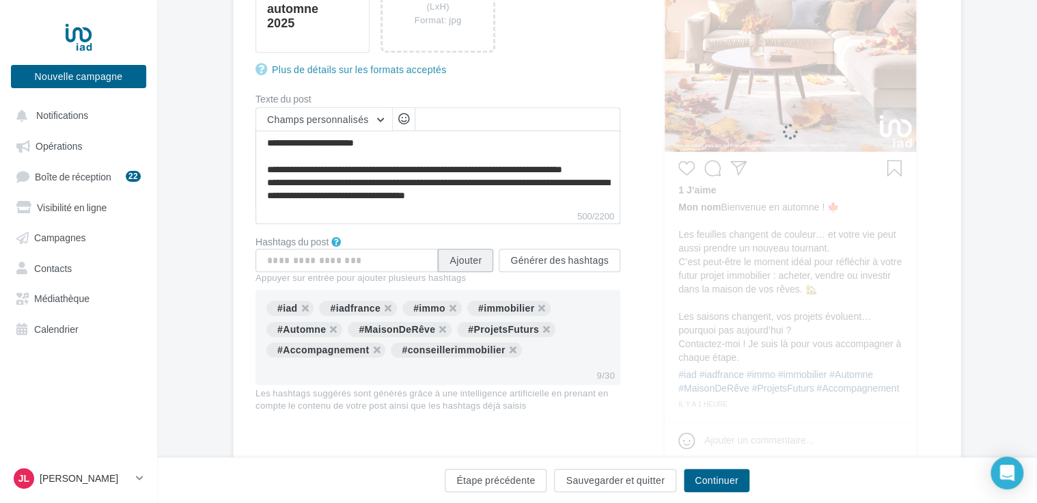
click at [473, 258] on button "Ajouter" at bounding box center [465, 260] width 55 height 23
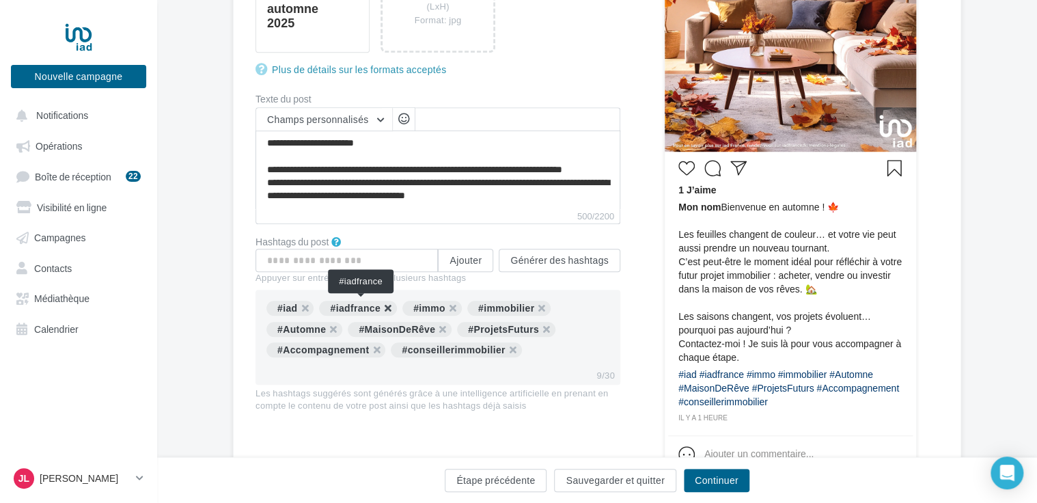
click at [381, 312] on button "button" at bounding box center [381, 312] width 0 height 0
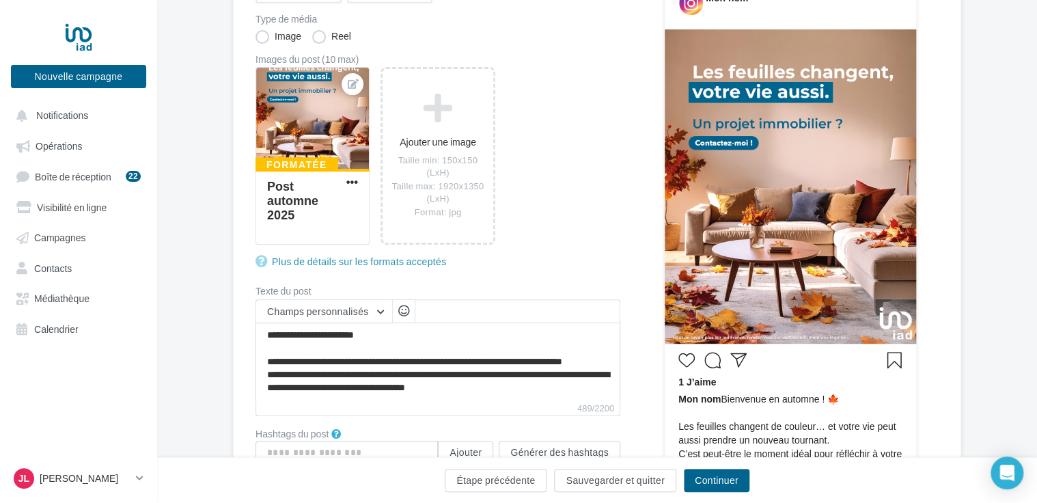
scroll to position [192, 0]
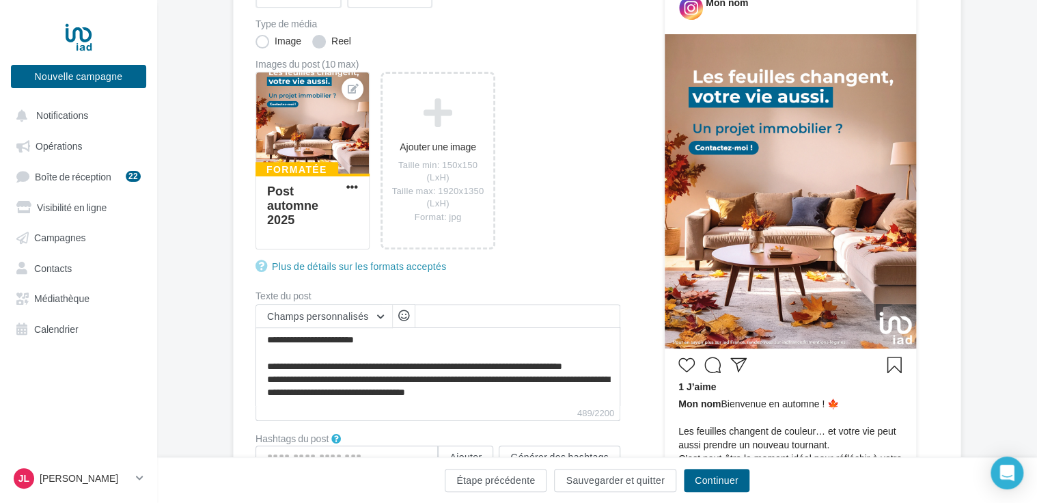
click at [321, 42] on label "Reel" at bounding box center [331, 42] width 39 height 14
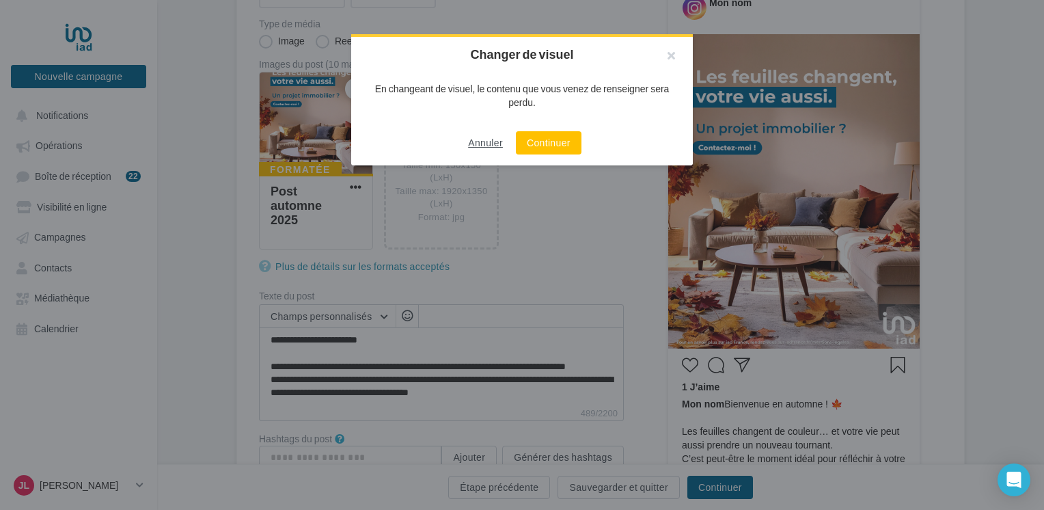
click at [500, 143] on button "Annuler" at bounding box center [486, 143] width 46 height 16
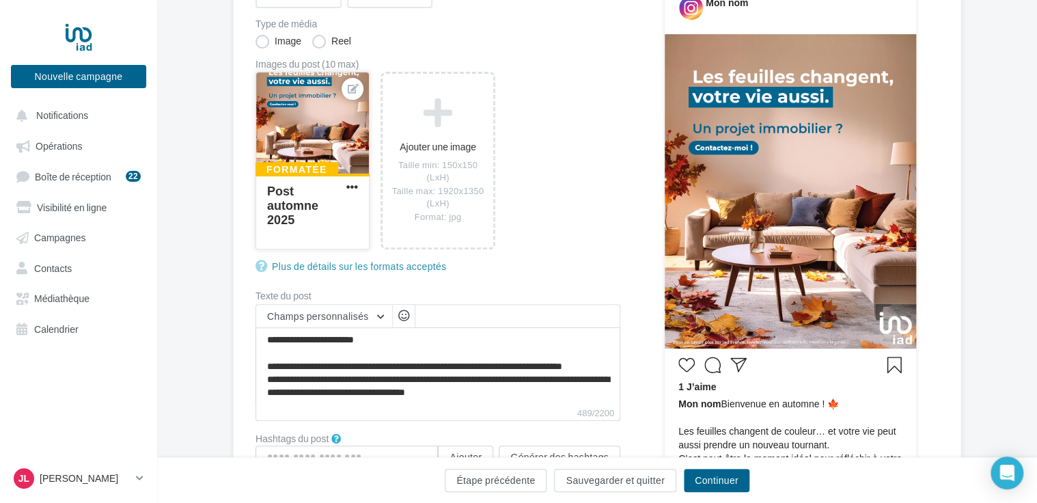
click at [325, 214] on div "Post automne 2025" at bounding box center [304, 206] width 74 height 43
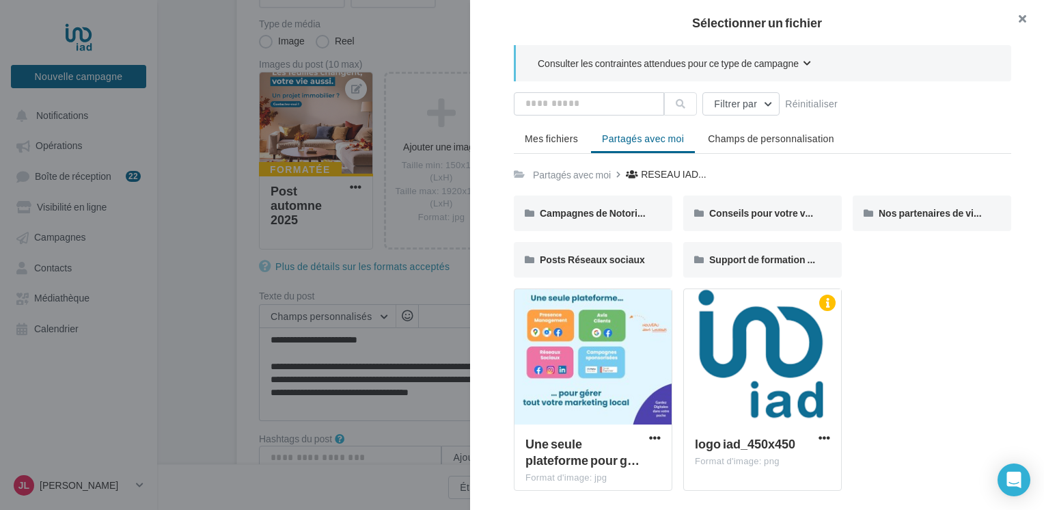
click at [1021, 18] on button "button" at bounding box center [1017, 20] width 55 height 41
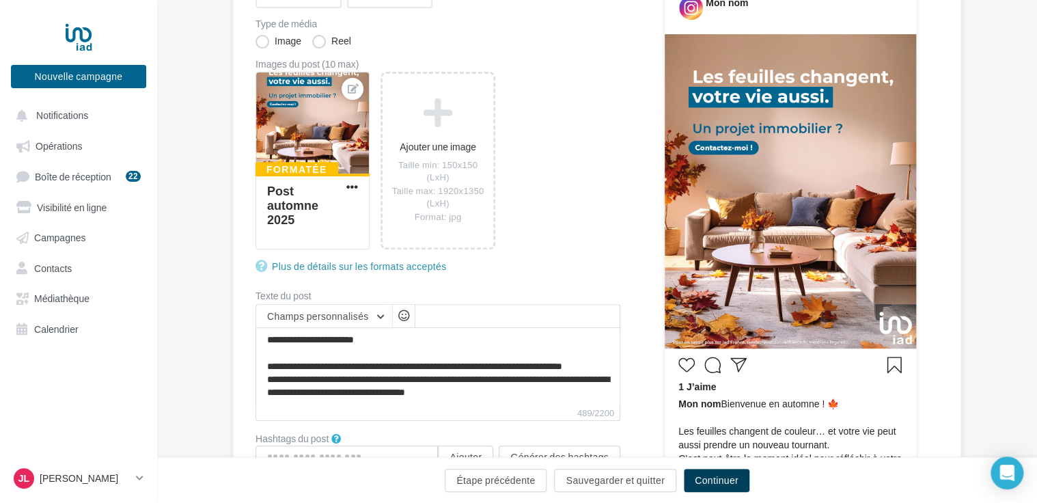
click at [732, 476] on button "Continuer" at bounding box center [717, 480] width 66 height 23
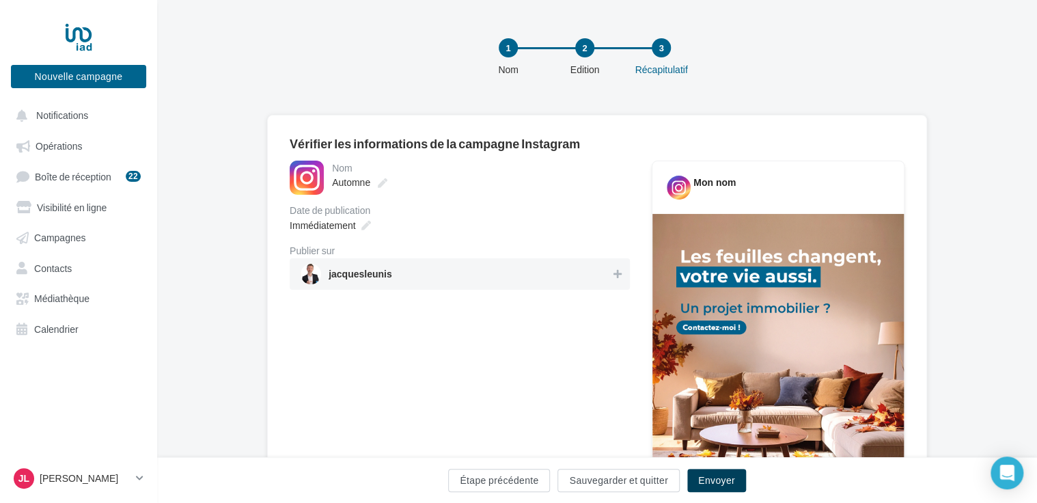
click at [709, 484] on button "Envoyer" at bounding box center [717, 480] width 59 height 23
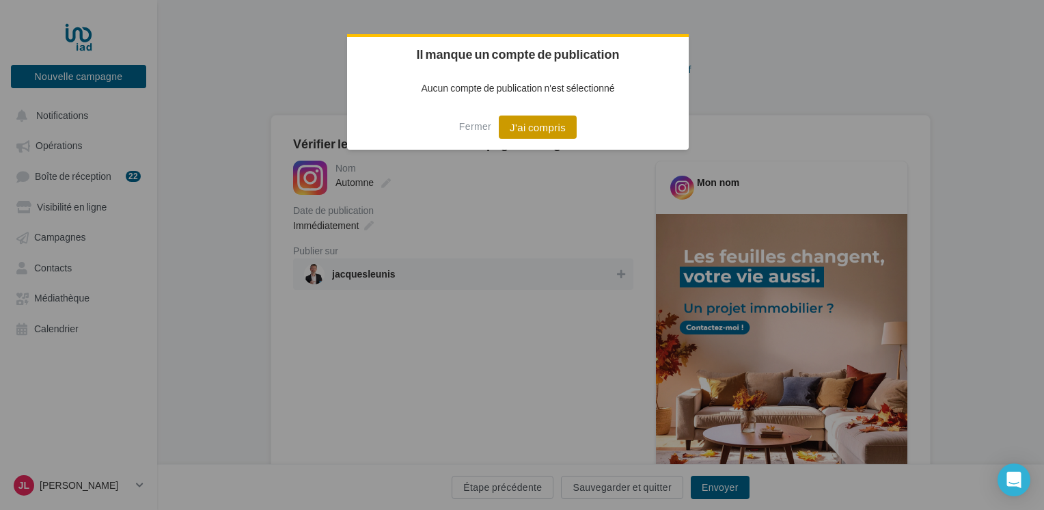
click at [533, 132] on button "J'ai compris" at bounding box center [538, 126] width 78 height 23
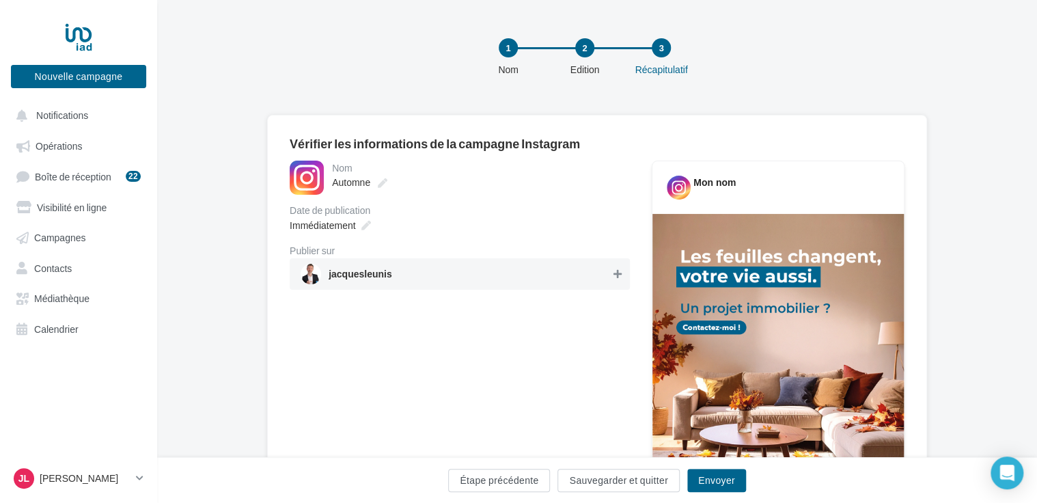
click at [619, 275] on icon at bounding box center [618, 274] width 8 height 10
click at [711, 480] on button "Envoyer" at bounding box center [717, 480] width 59 height 23
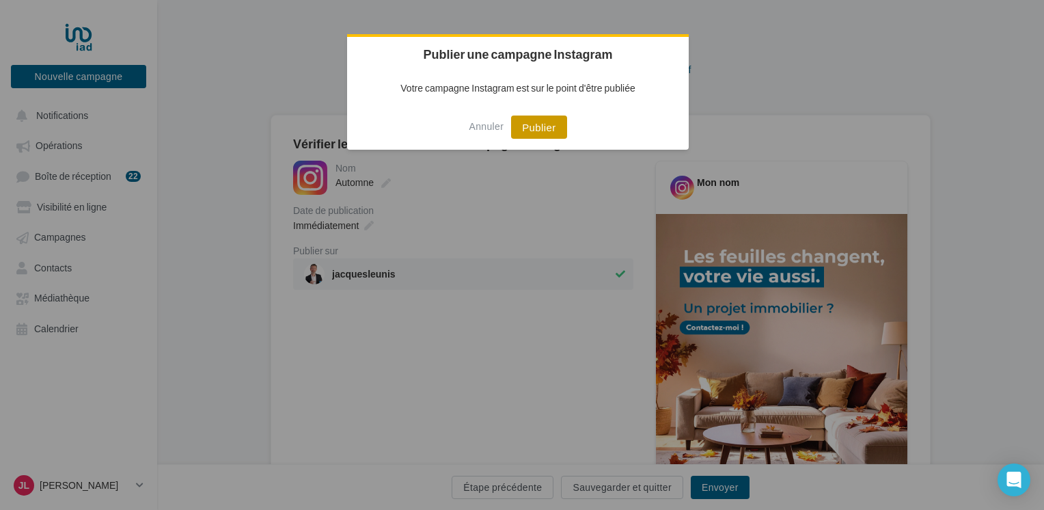
click at [544, 133] on button "Publier" at bounding box center [538, 126] width 55 height 23
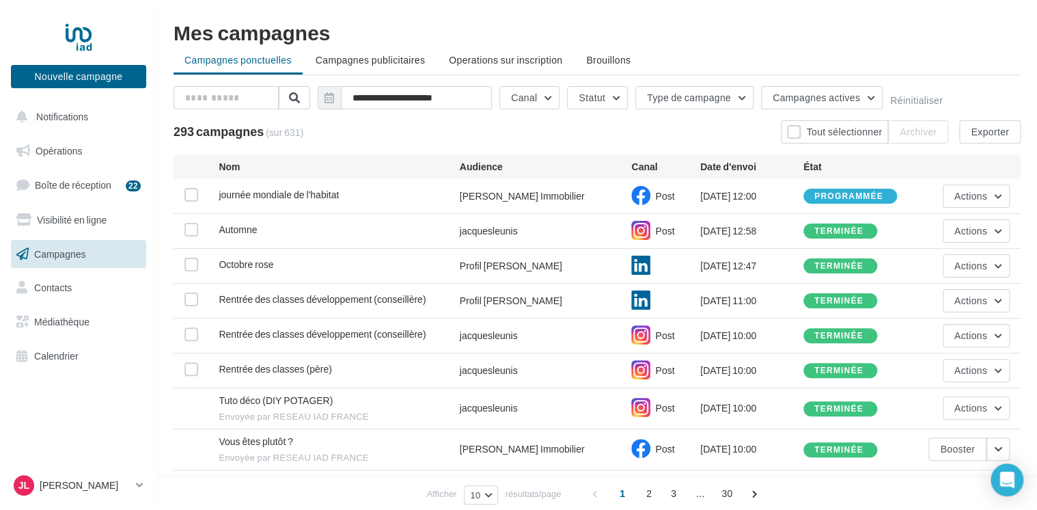
scroll to position [135, 0]
